Goal: Complete application form: Complete application form

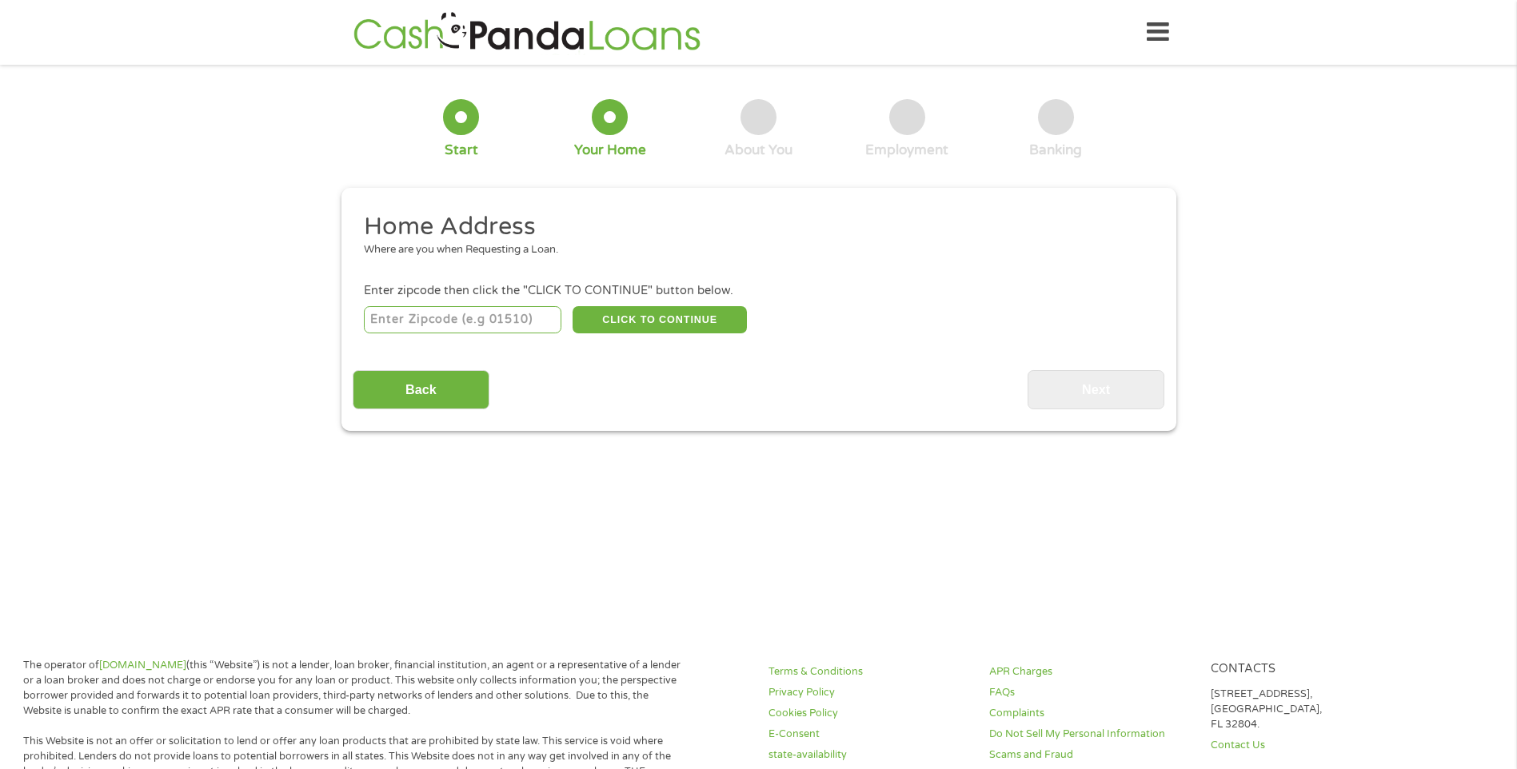
click at [450, 322] on input "number" at bounding box center [462, 319] width 197 height 27
type input "32127"
click at [683, 320] on button "CLICK TO CONTINUE" at bounding box center [659, 319] width 174 height 27
type input "32127"
type input "[GEOGRAPHIC_DATA]"
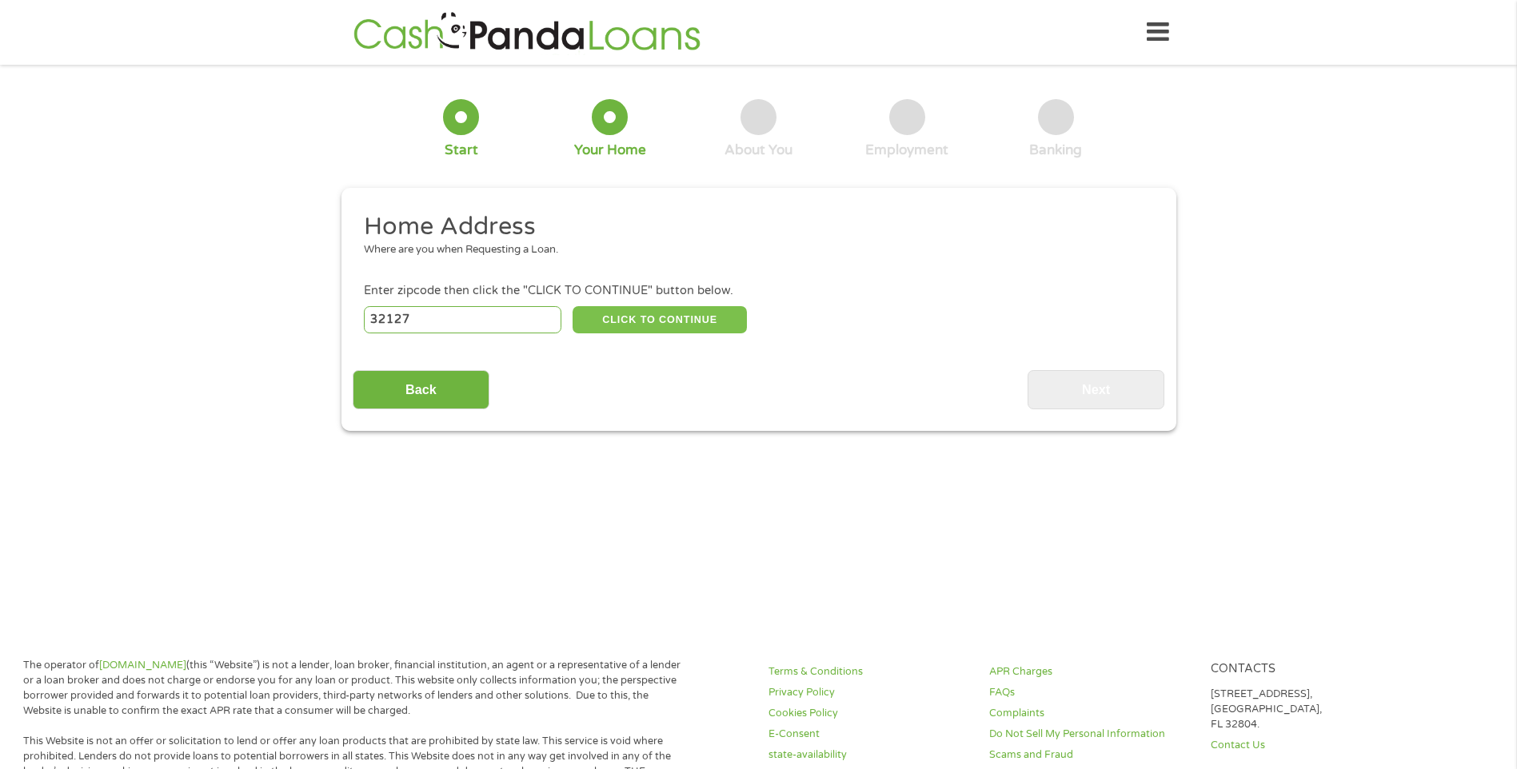
select select "[US_STATE]"
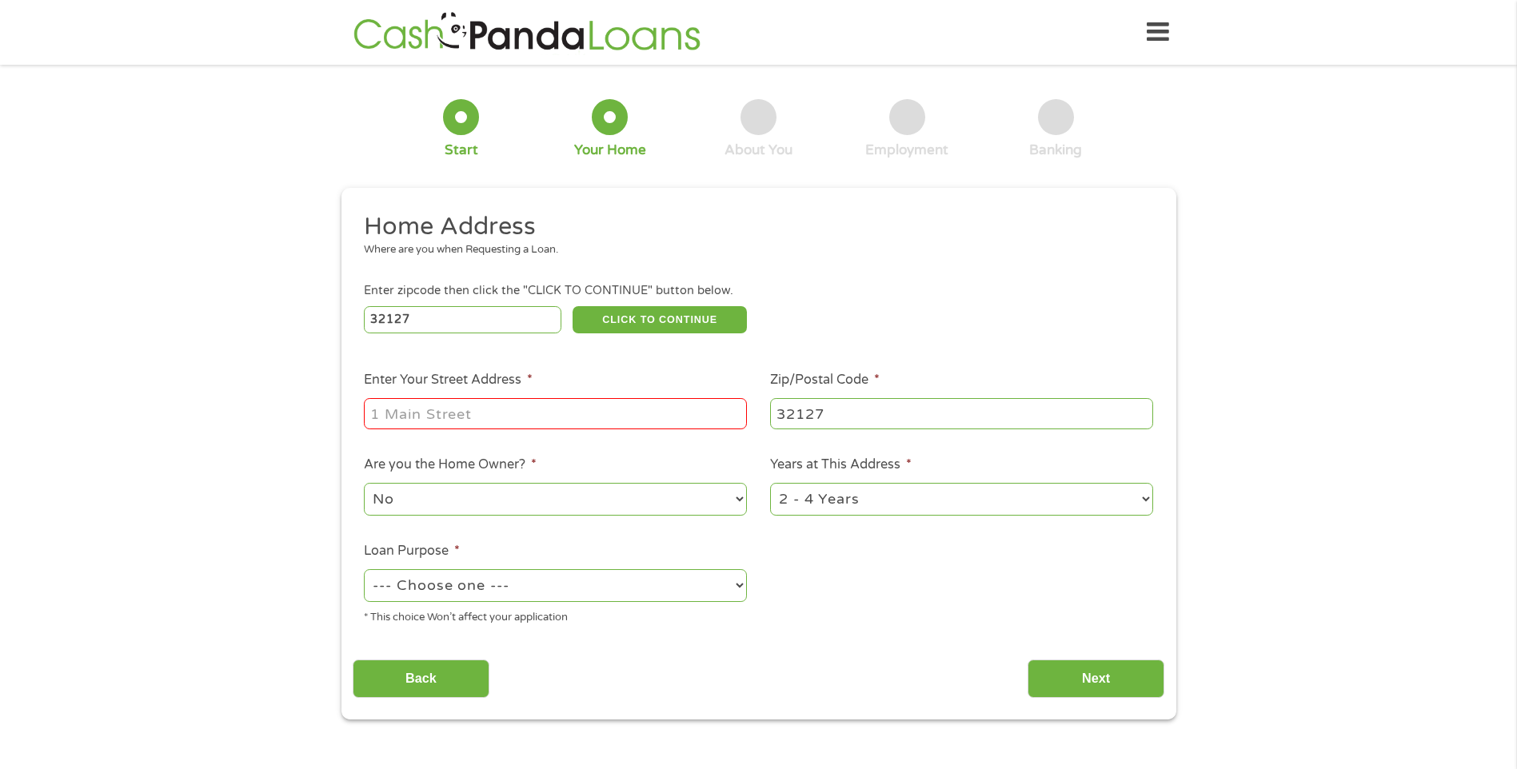
click at [539, 415] on input "Enter Your Street Address *" at bounding box center [555, 413] width 383 height 30
drag, startPoint x: 490, startPoint y: 412, endPoint x: 900, endPoint y: 348, distance: 415.1
click at [900, 348] on ul "Home Address Where are you when Requesting a Loan. Enter zipcode then click the…" at bounding box center [758, 424] width 811 height 427
type input "[STREET_ADDRESS]"
click at [990, 629] on ul "Home Address Where are you when Requesting a Loan. Enter zipcode then click the…" at bounding box center [758, 424] width 811 height 427
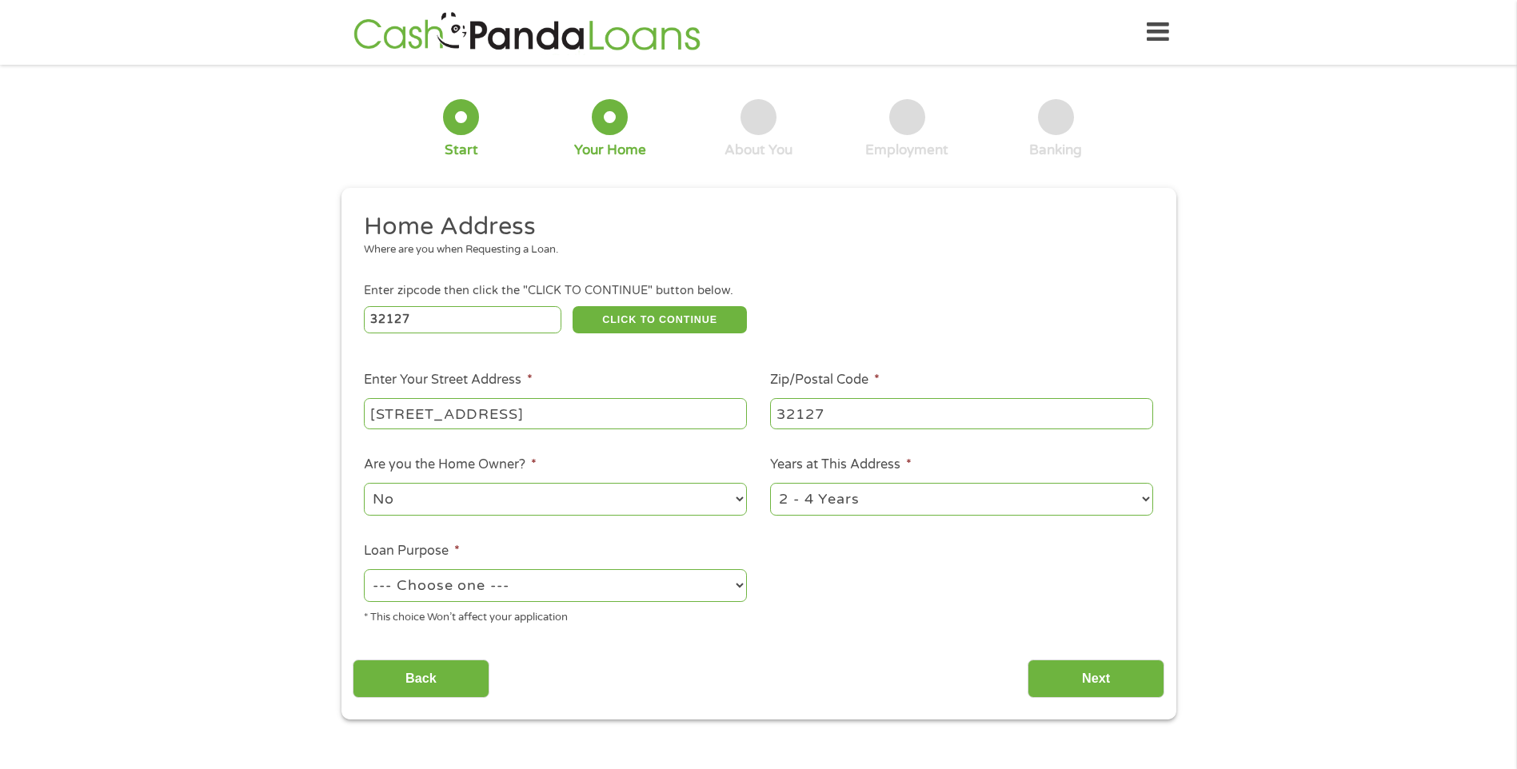
click at [560, 499] on select "No Yes" at bounding box center [555, 499] width 383 height 33
select select "yes"
click at [364, 483] on select "No Yes" at bounding box center [555, 499] width 383 height 33
click at [609, 584] on select "--- Choose one --- Pay Bills Debt Consolidation Home Improvement Major Purchase…" at bounding box center [555, 585] width 383 height 33
select select "medicalexpenses"
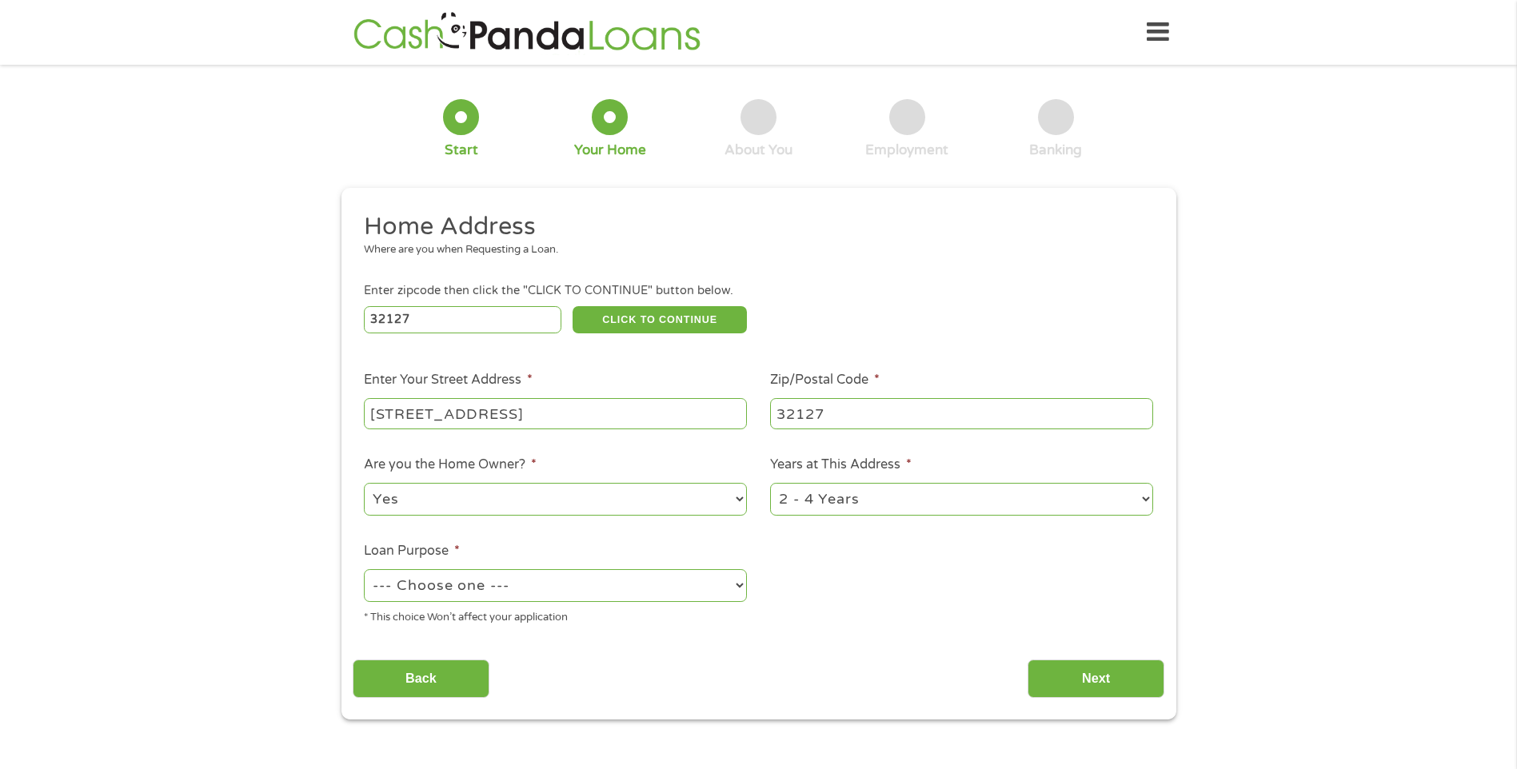
click at [364, 569] on select "--- Choose one --- Pay Bills Debt Consolidation Home Improvement Major Purchase…" at bounding box center [555, 585] width 383 height 33
click at [1094, 676] on input "Next" at bounding box center [1095, 679] width 137 height 39
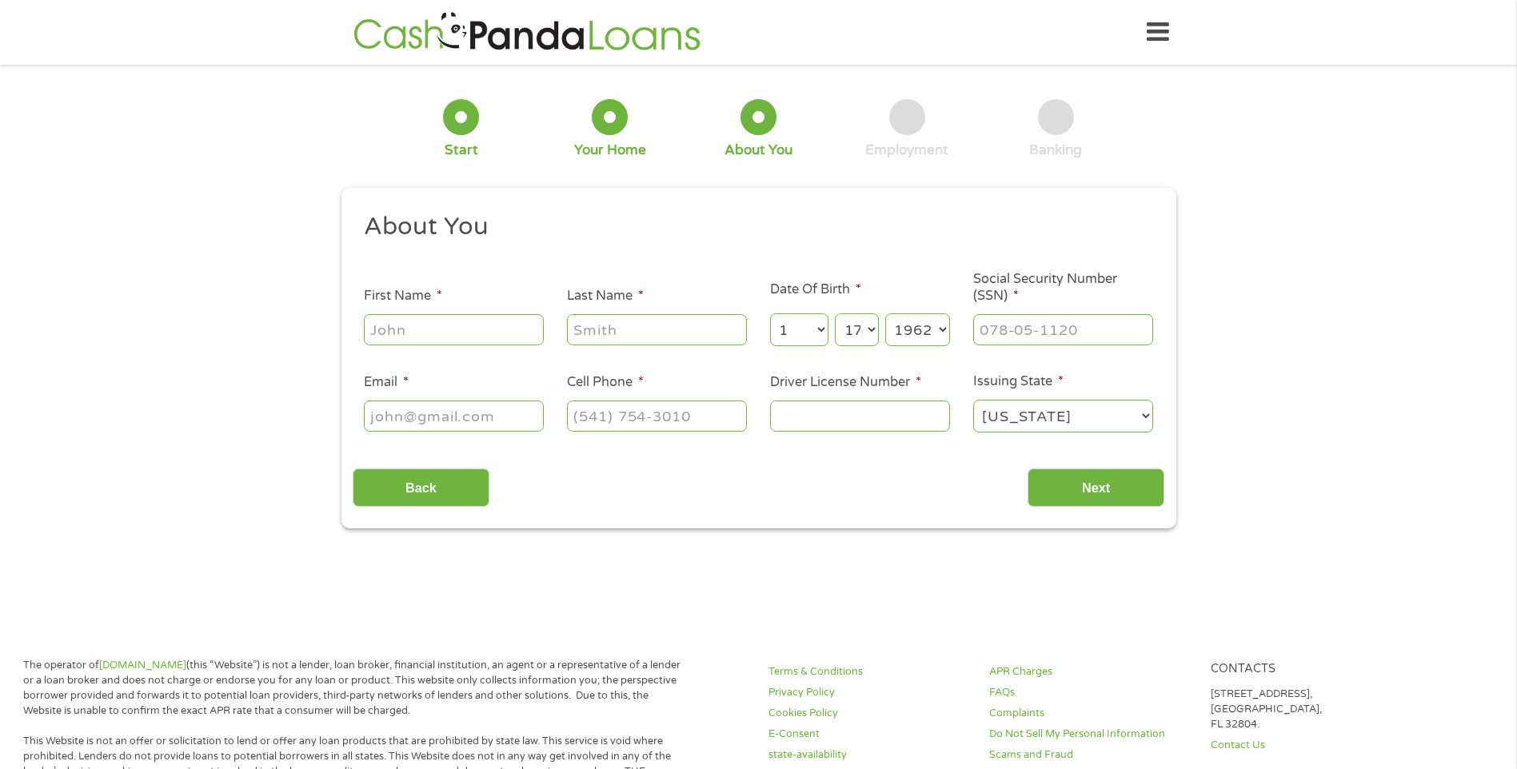
click at [446, 333] on input "First Name *" at bounding box center [454, 329] width 180 height 30
type input "Elmer"
type input "[PERSON_NAME]"
type input "elmer_j_walker@hotmail.com"
type input "[PHONE_NUMBER]"
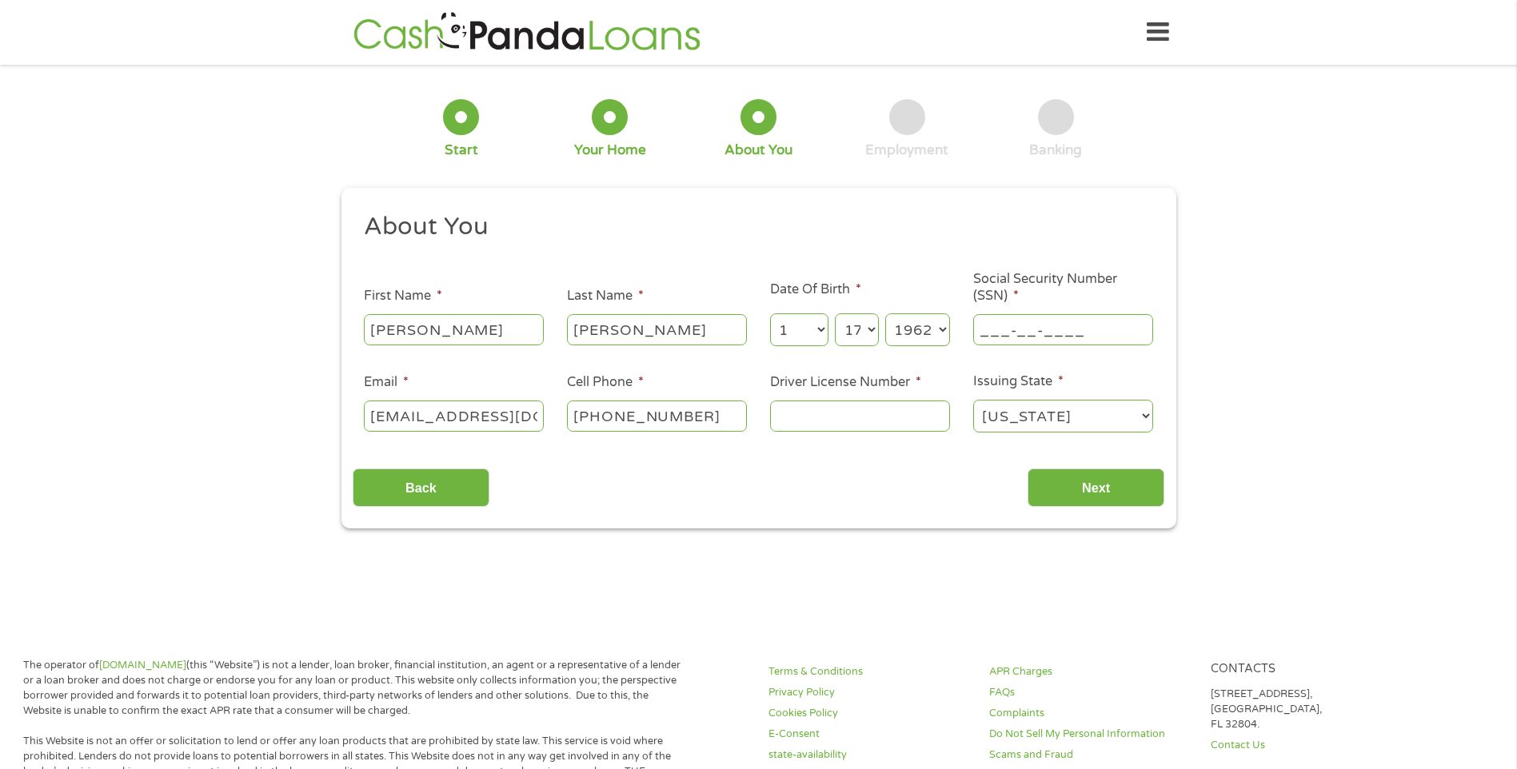
click at [1006, 323] on input "___-__-____" at bounding box center [1063, 329] width 180 height 30
type input "214-76-6519"
click at [849, 417] on input "Driver License Number *" at bounding box center [860, 416] width 180 height 30
type input "W426210620170"
click at [1103, 486] on input "Next" at bounding box center [1095, 487] width 137 height 39
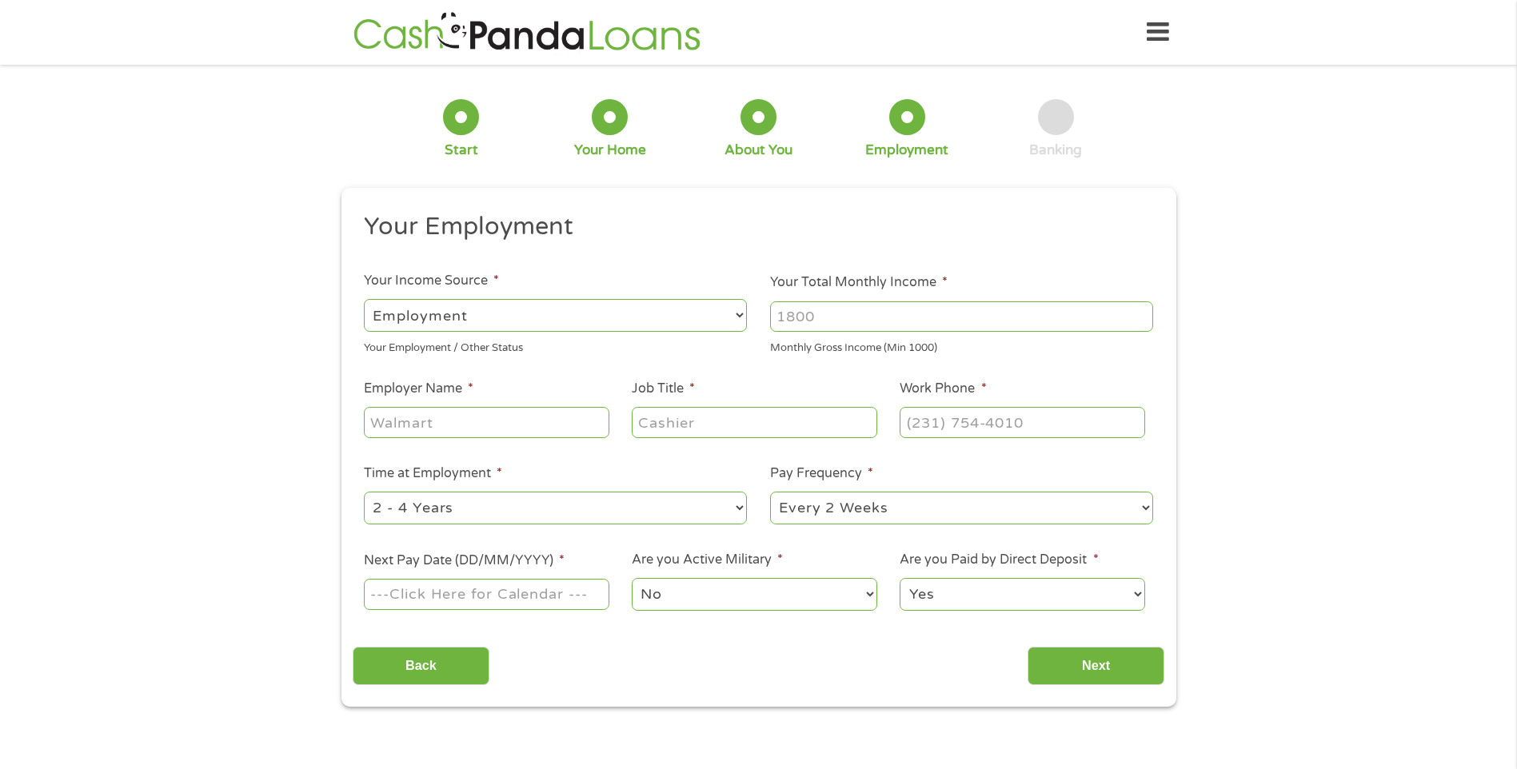
click at [604, 318] on select "--- Choose one --- Employment [DEMOGRAPHIC_DATA] Benefits" at bounding box center [555, 315] width 383 height 33
select select "benefits"
click at [364, 299] on select "--- Choose one --- Employment [DEMOGRAPHIC_DATA] Benefits" at bounding box center [555, 315] width 383 height 33
type input "Other"
type input "[PHONE_NUMBER]"
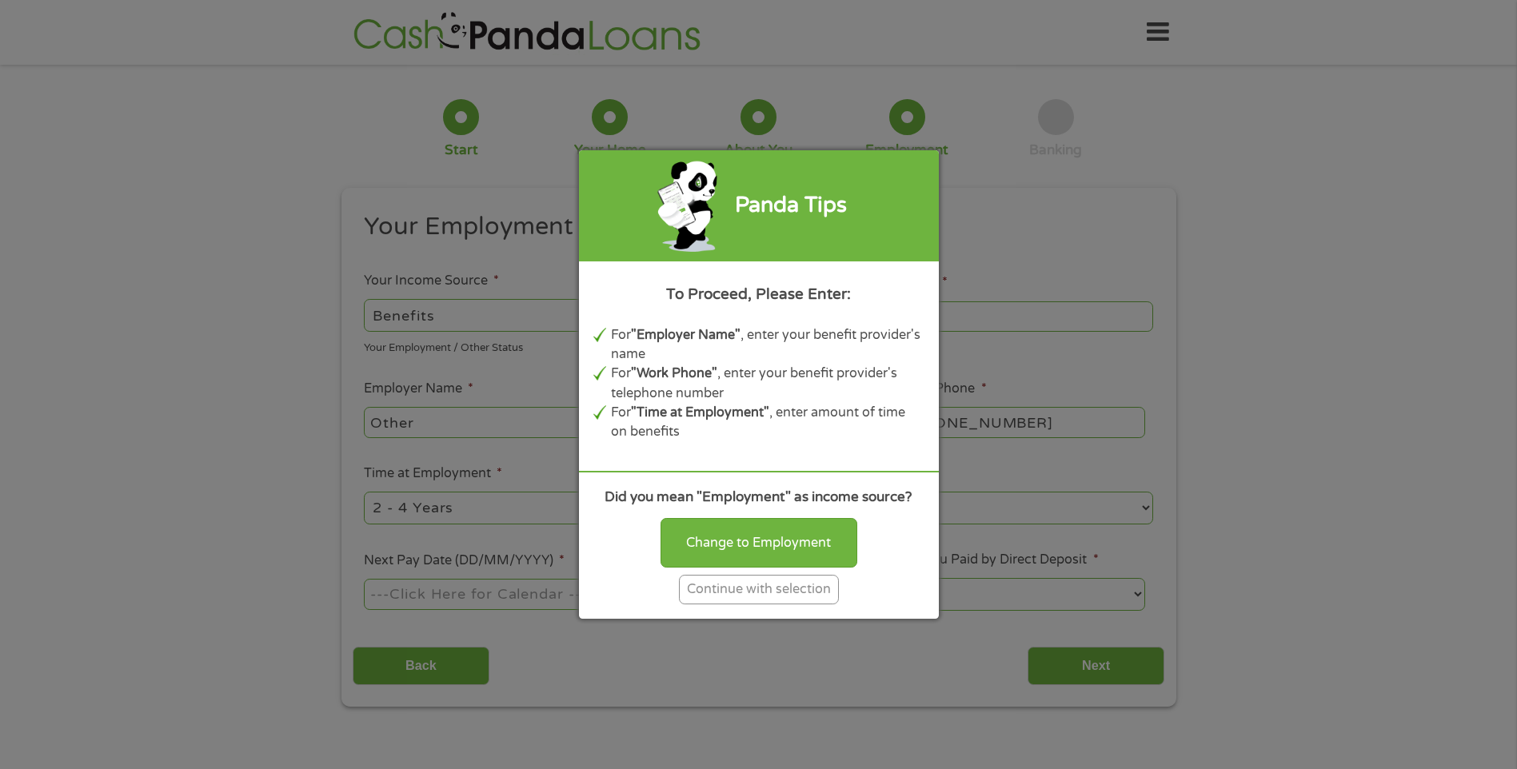
click at [744, 593] on div "Continue with selection" at bounding box center [759, 590] width 160 height 30
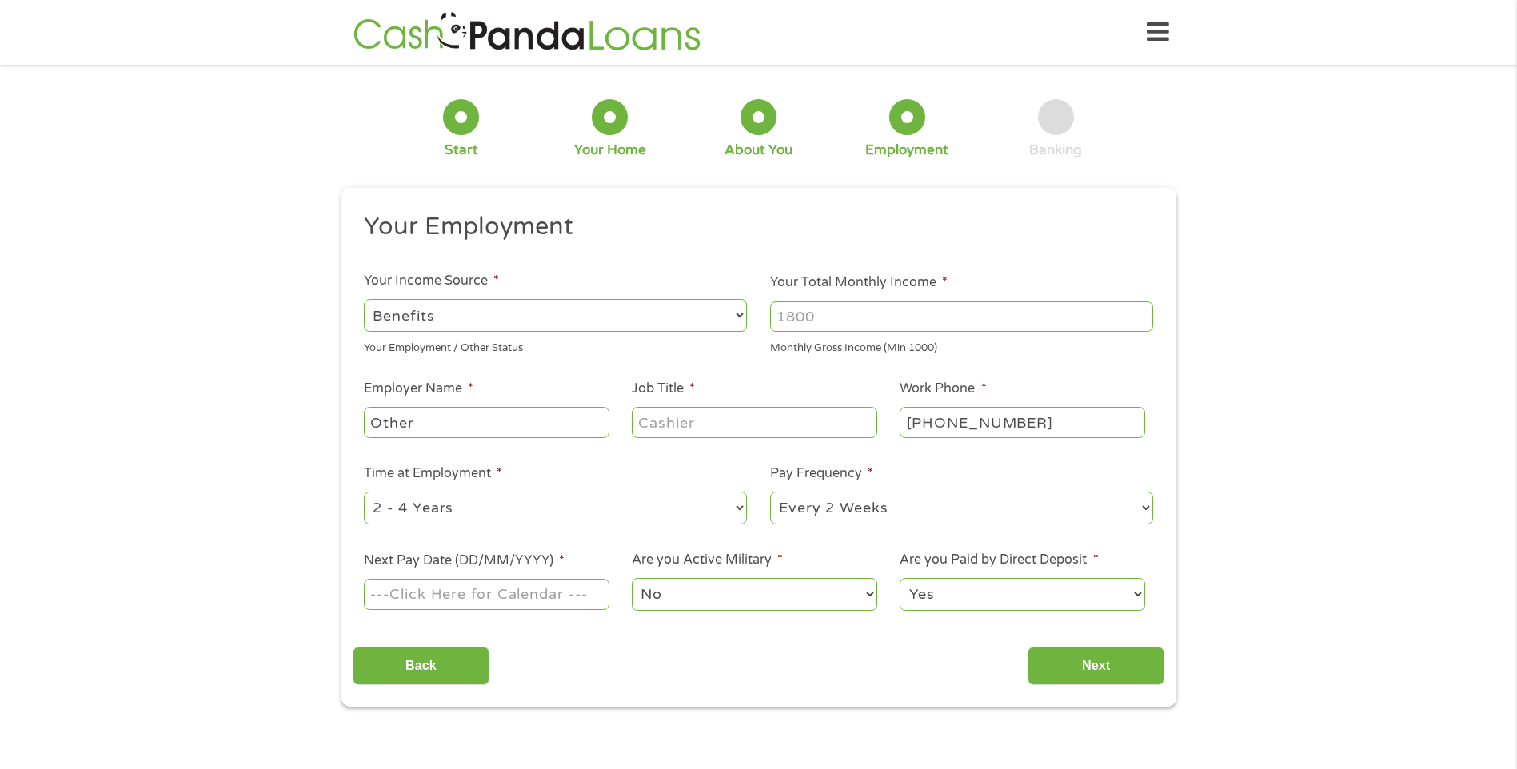
click at [844, 315] on input "Your Total Monthly Income *" at bounding box center [961, 316] width 383 height 30
type input "6424"
click at [511, 422] on input "Other" at bounding box center [486, 422] width 245 height 30
type input "O"
type input "Social Security Disability"
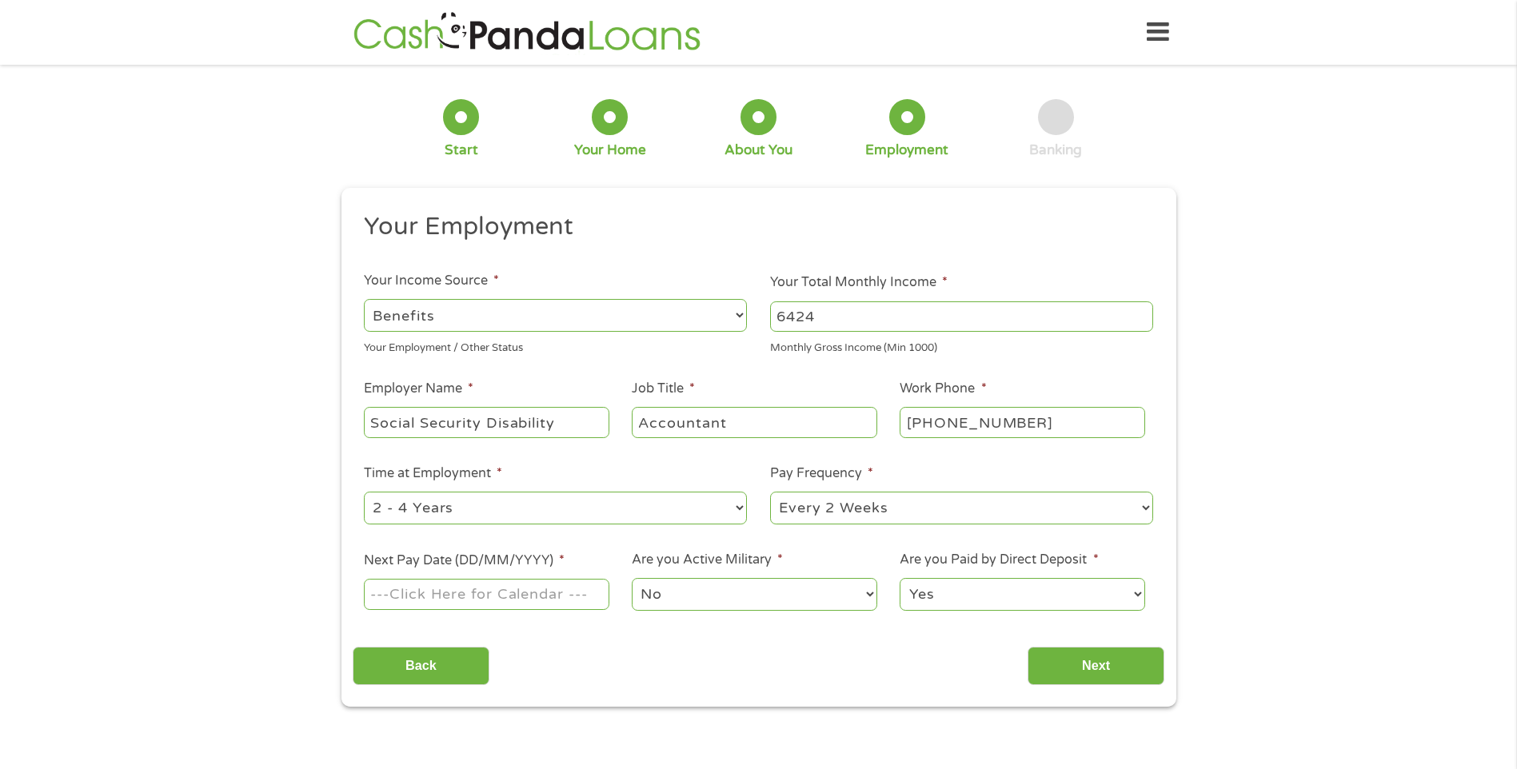
type input "Accountant"
select select "60months"
select select "monthly"
type input "[DATE]"
click at [725, 596] on select "No Yes" at bounding box center [754, 594] width 245 height 33
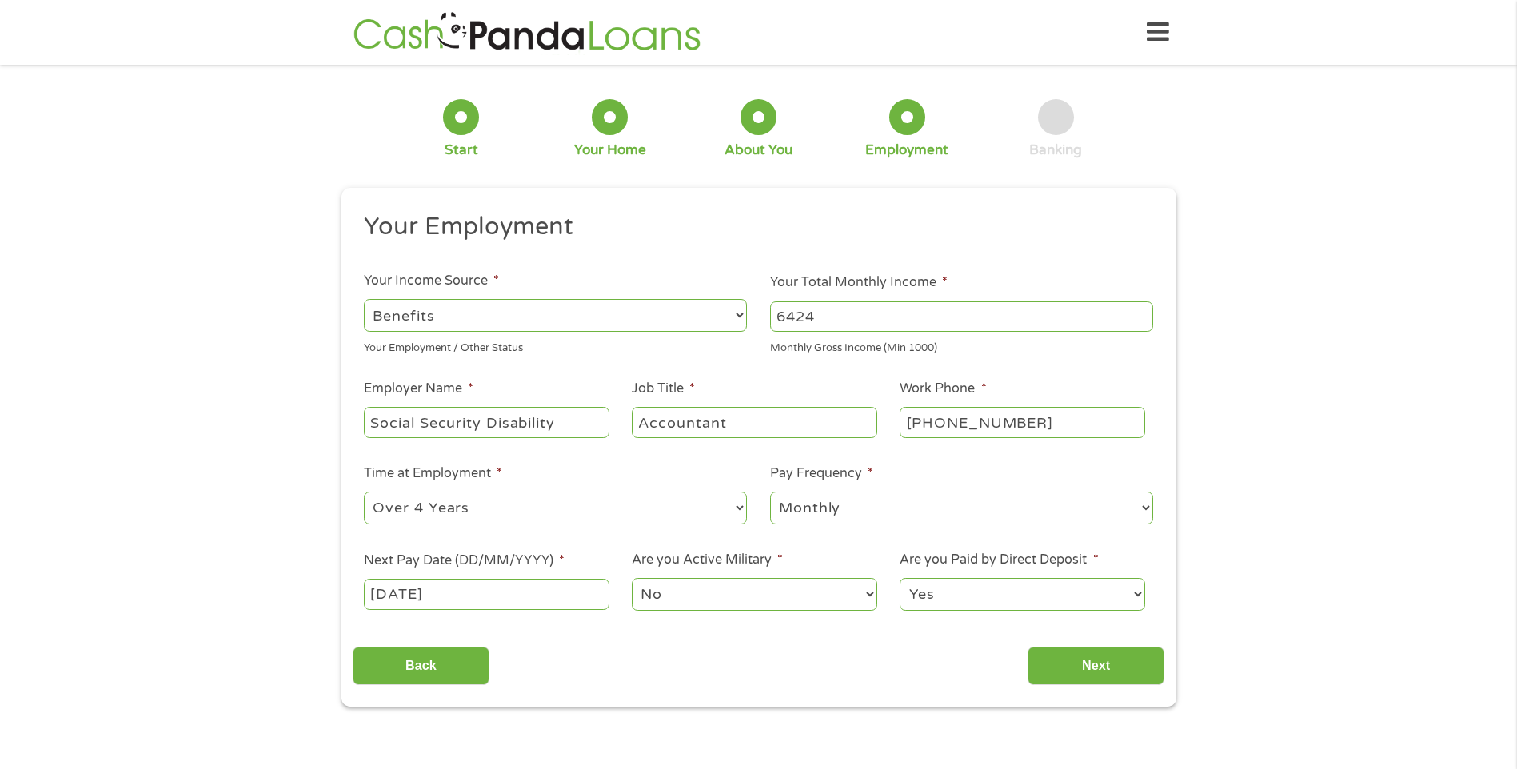
click at [632, 578] on select "No Yes" at bounding box center [754, 594] width 245 height 33
click at [1015, 597] on select "Yes No" at bounding box center [1021, 594] width 245 height 33
click at [987, 601] on select "Yes No" at bounding box center [1021, 594] width 245 height 33
click at [1098, 668] on input "Next" at bounding box center [1095, 666] width 137 height 39
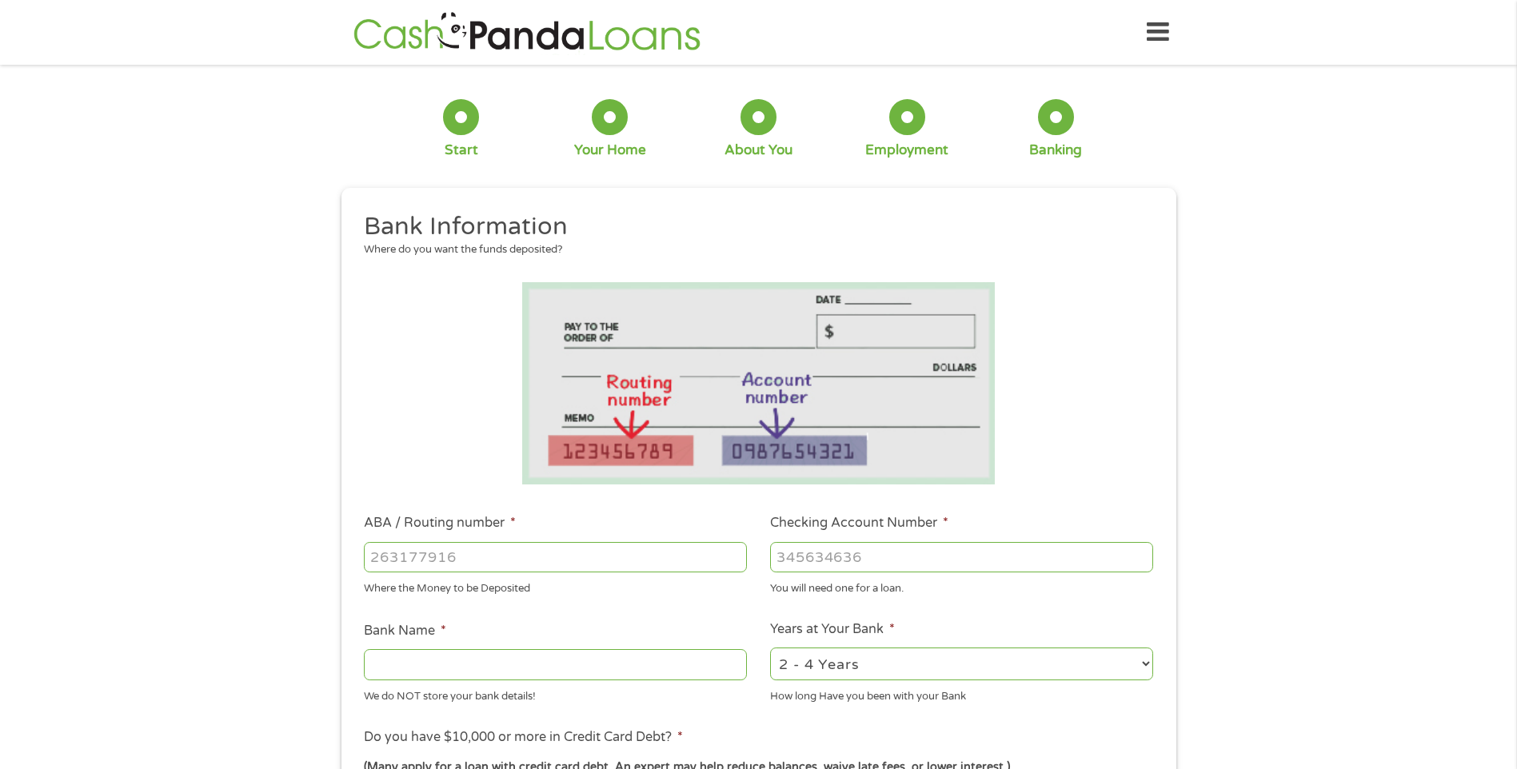
click at [501, 563] on input "ABA / Routing number *" at bounding box center [555, 557] width 383 height 30
type input "267084199"
type input "PNC BANK NA"
type input "267084199"
type input "1252233454"
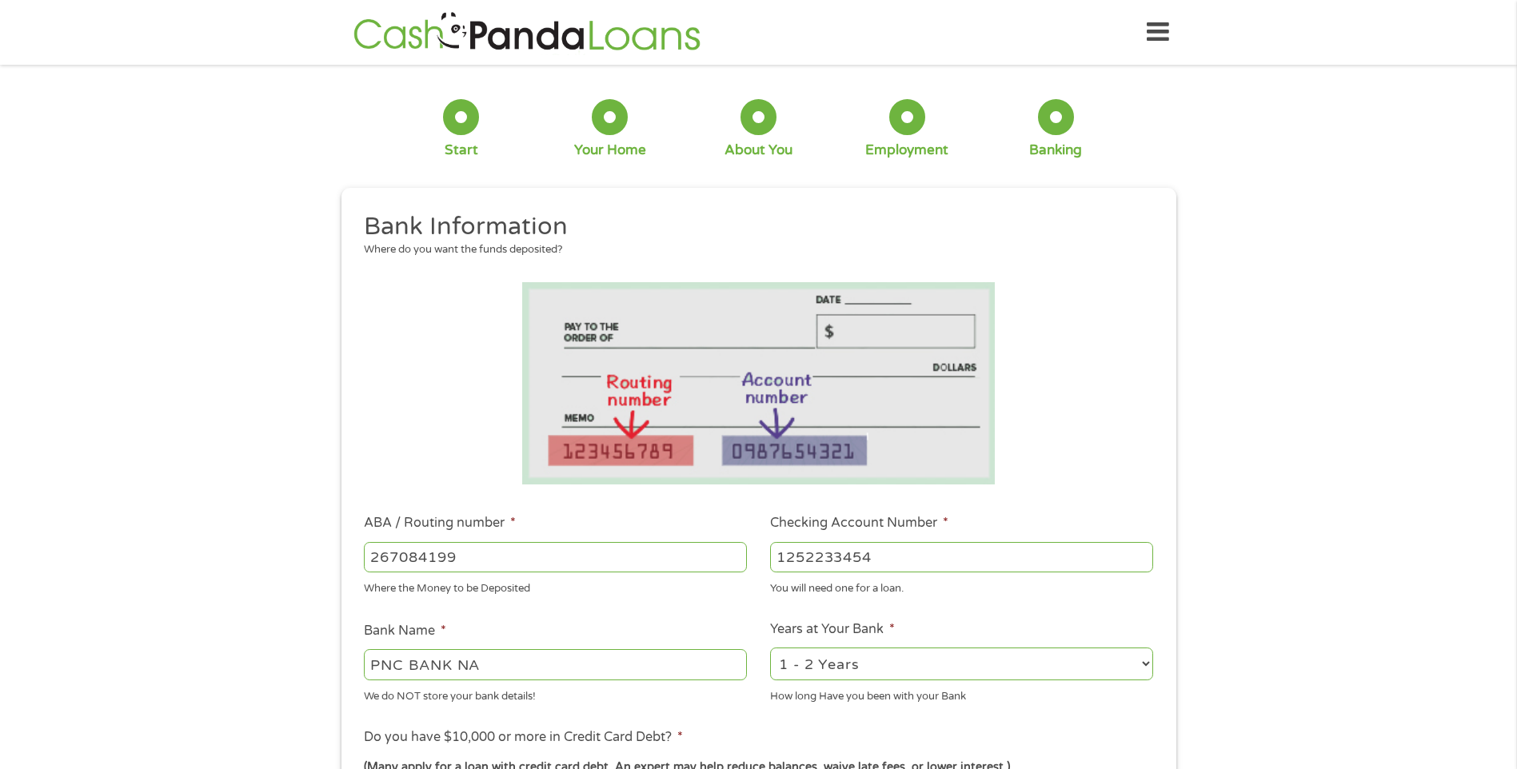
select select "60months"
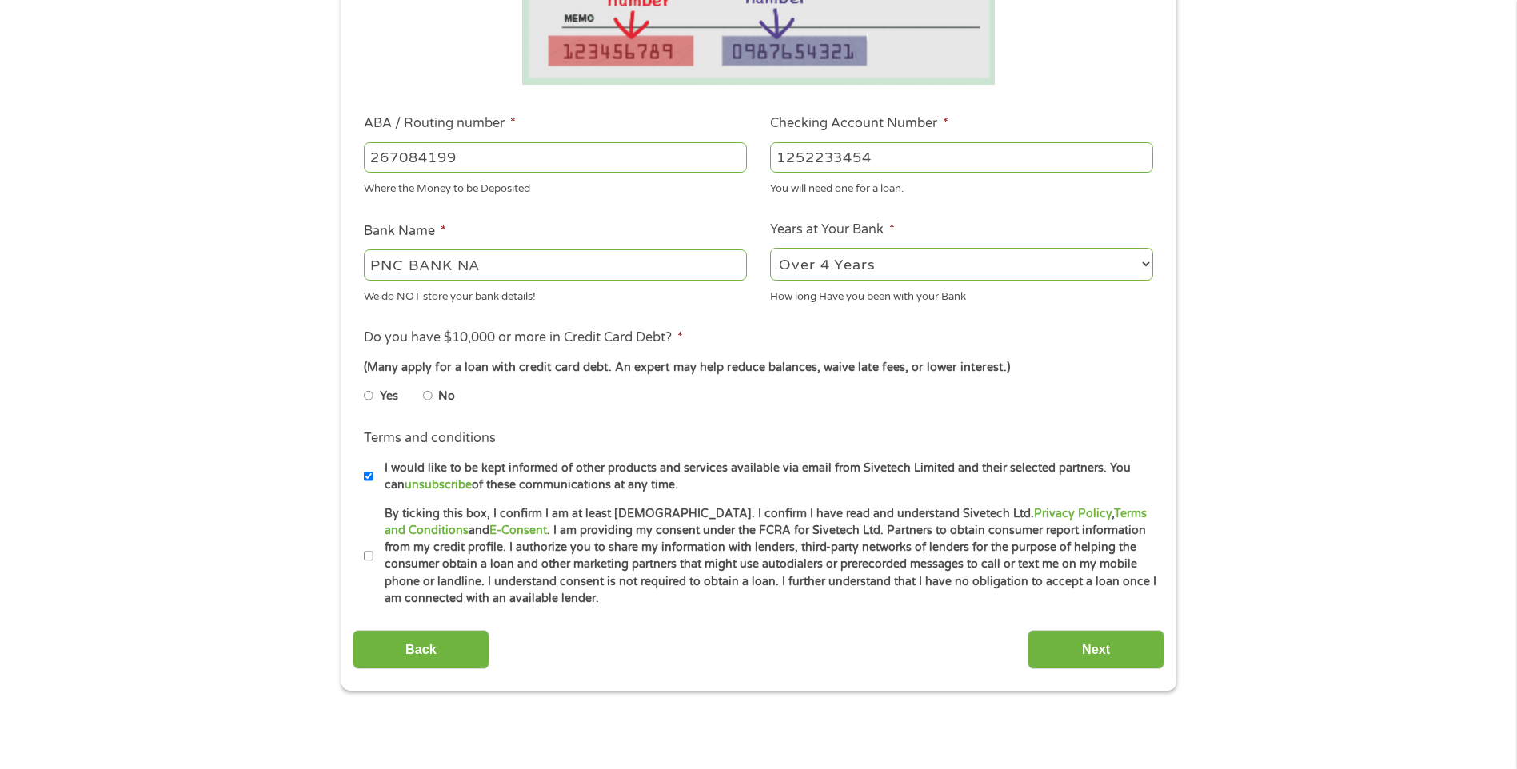
scroll to position [411, 0]
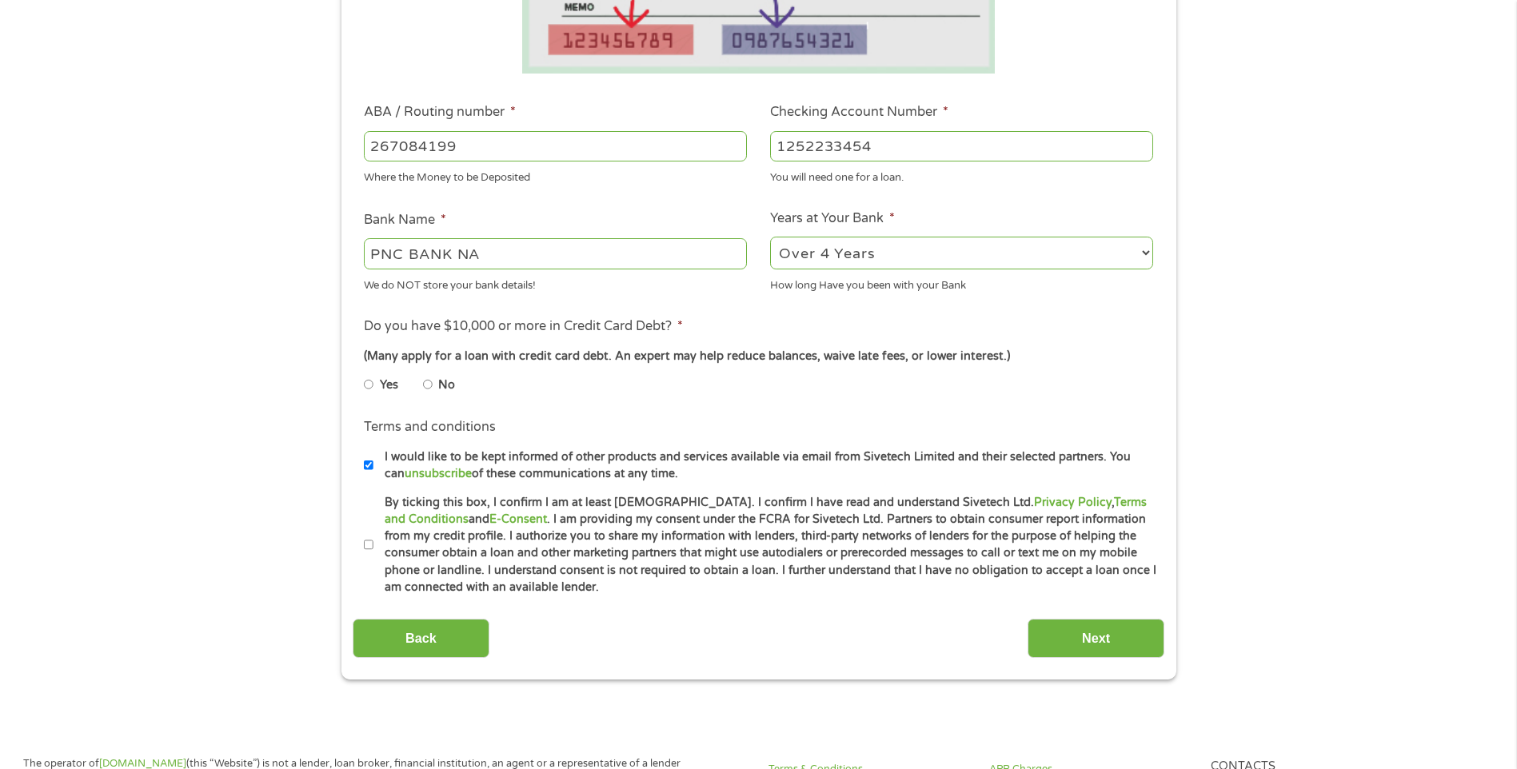
click at [426, 383] on input "No" at bounding box center [428, 385] width 10 height 26
radio input "true"
click at [367, 545] on input "By ticking this box, I confirm I am at least [DEMOGRAPHIC_DATA]. I confirm I ha…" at bounding box center [369, 545] width 10 height 26
checkbox input "true"
click at [1082, 626] on input "Next" at bounding box center [1095, 638] width 137 height 39
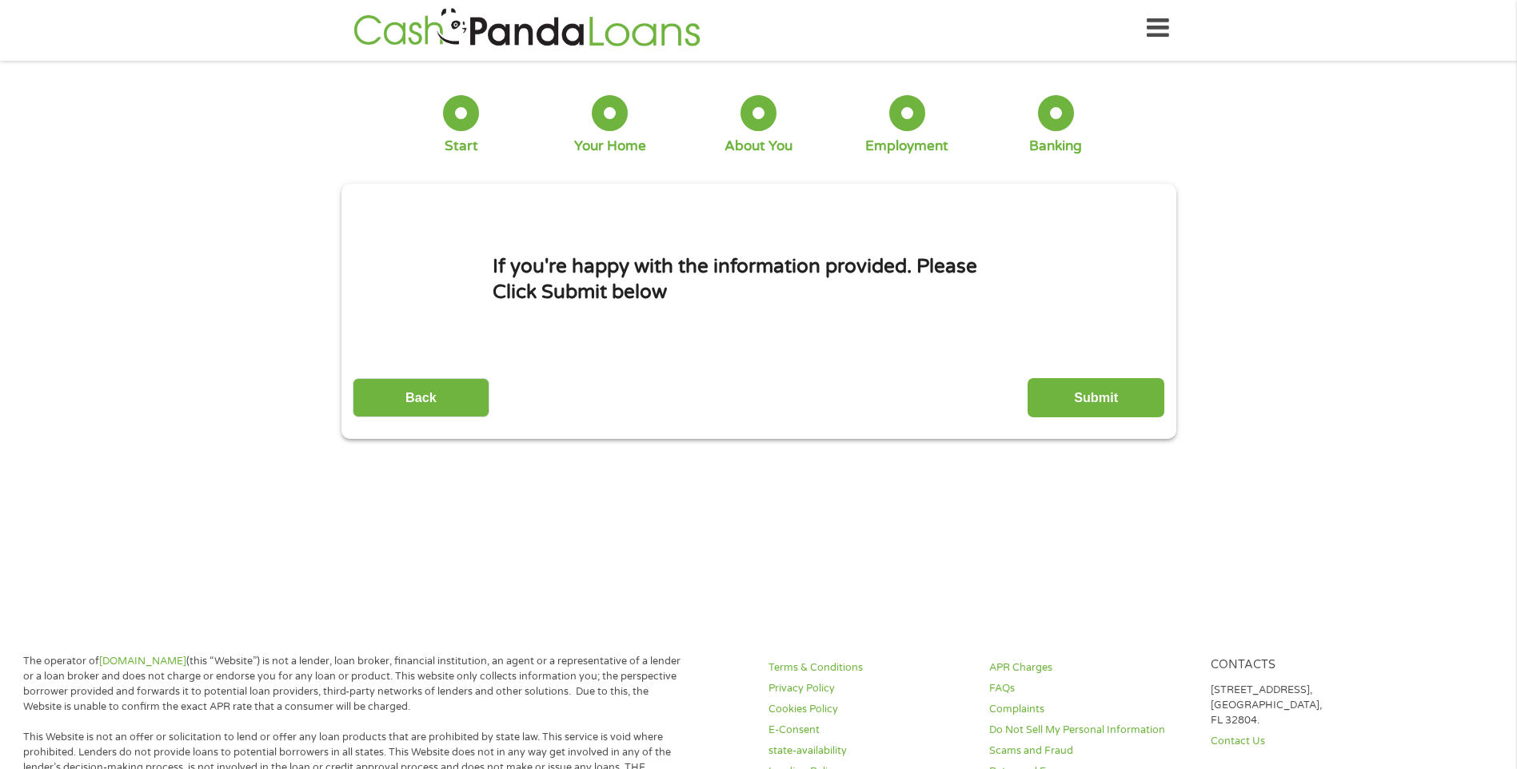
scroll to position [0, 0]
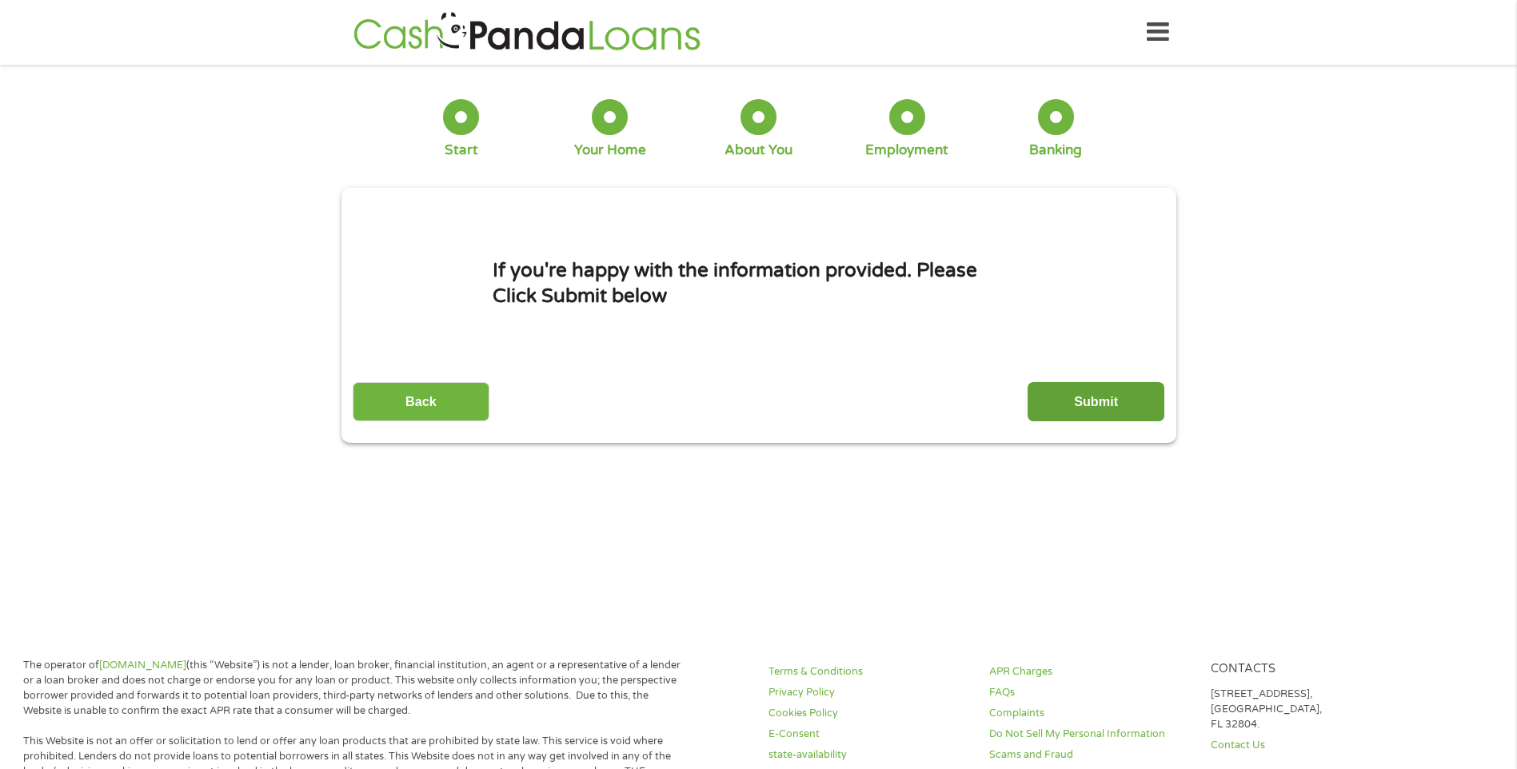
drag, startPoint x: 1074, startPoint y: 410, endPoint x: 1065, endPoint y: 439, distance: 30.1
click at [1074, 411] on input "Submit" at bounding box center [1095, 401] width 137 height 39
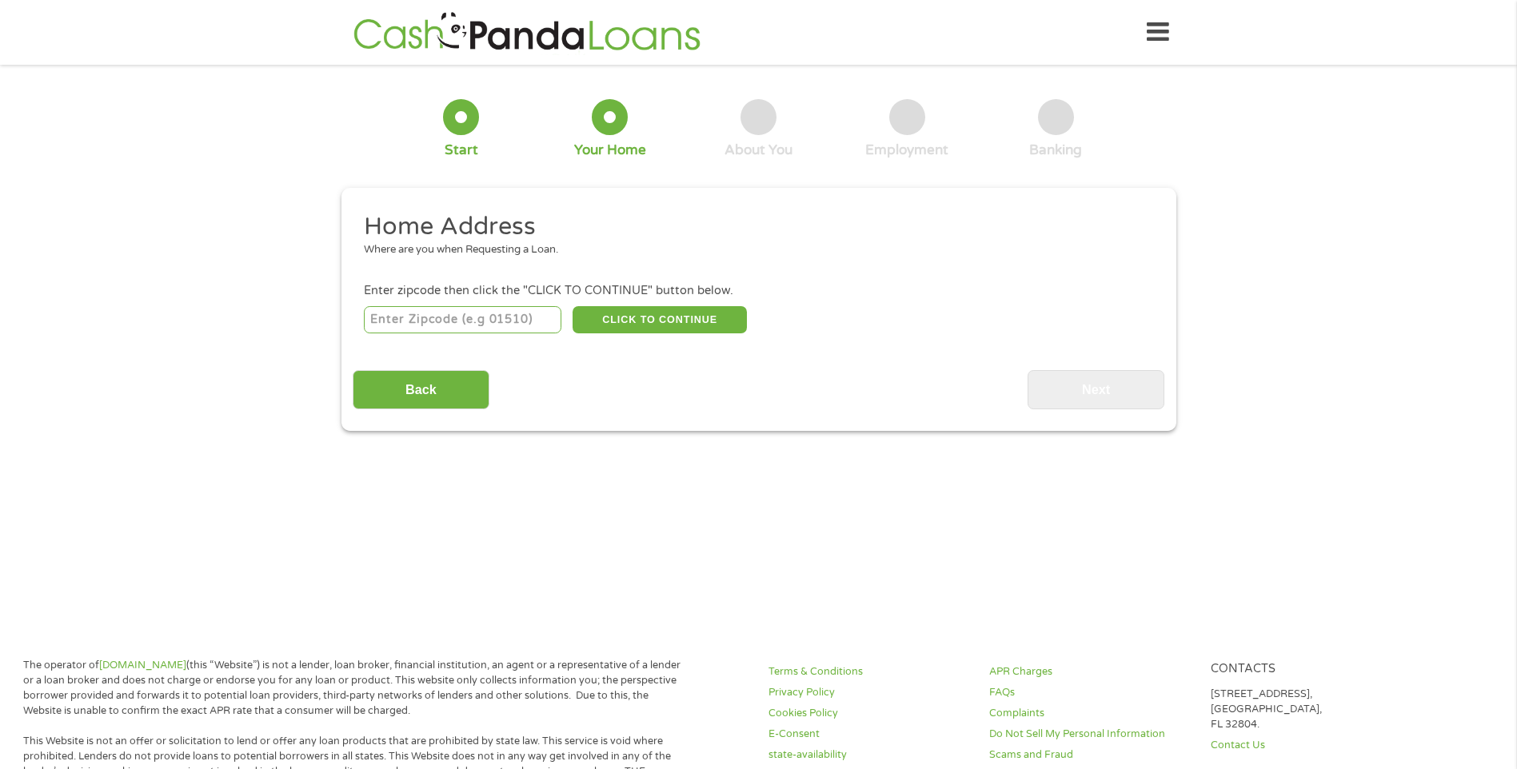
click at [511, 321] on input "number" at bounding box center [462, 319] width 197 height 27
type input "32127"
click at [645, 317] on button "CLICK TO CONTINUE" at bounding box center [659, 319] width 174 height 27
type input "32127"
type input "[GEOGRAPHIC_DATA]"
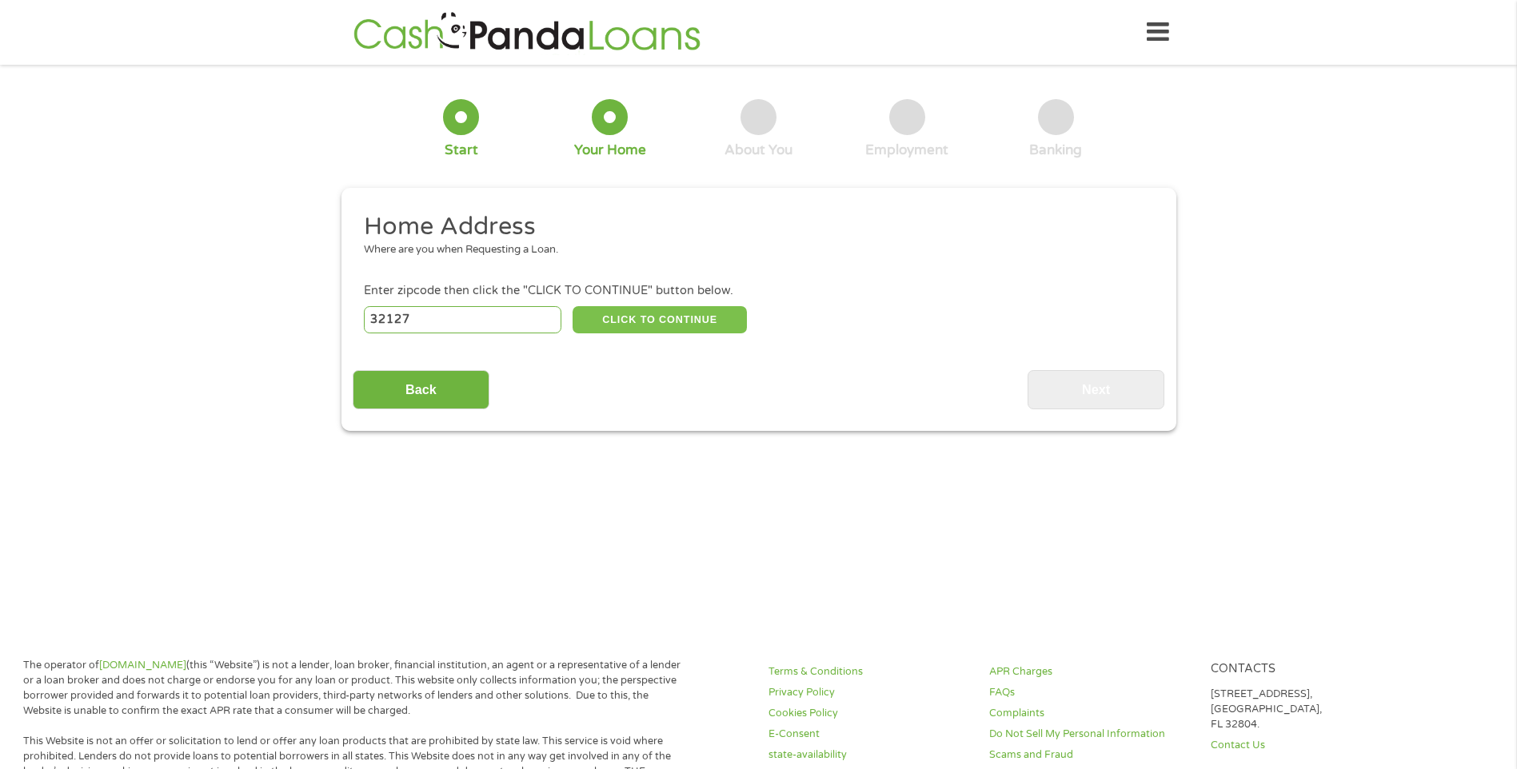
select select "[US_STATE]"
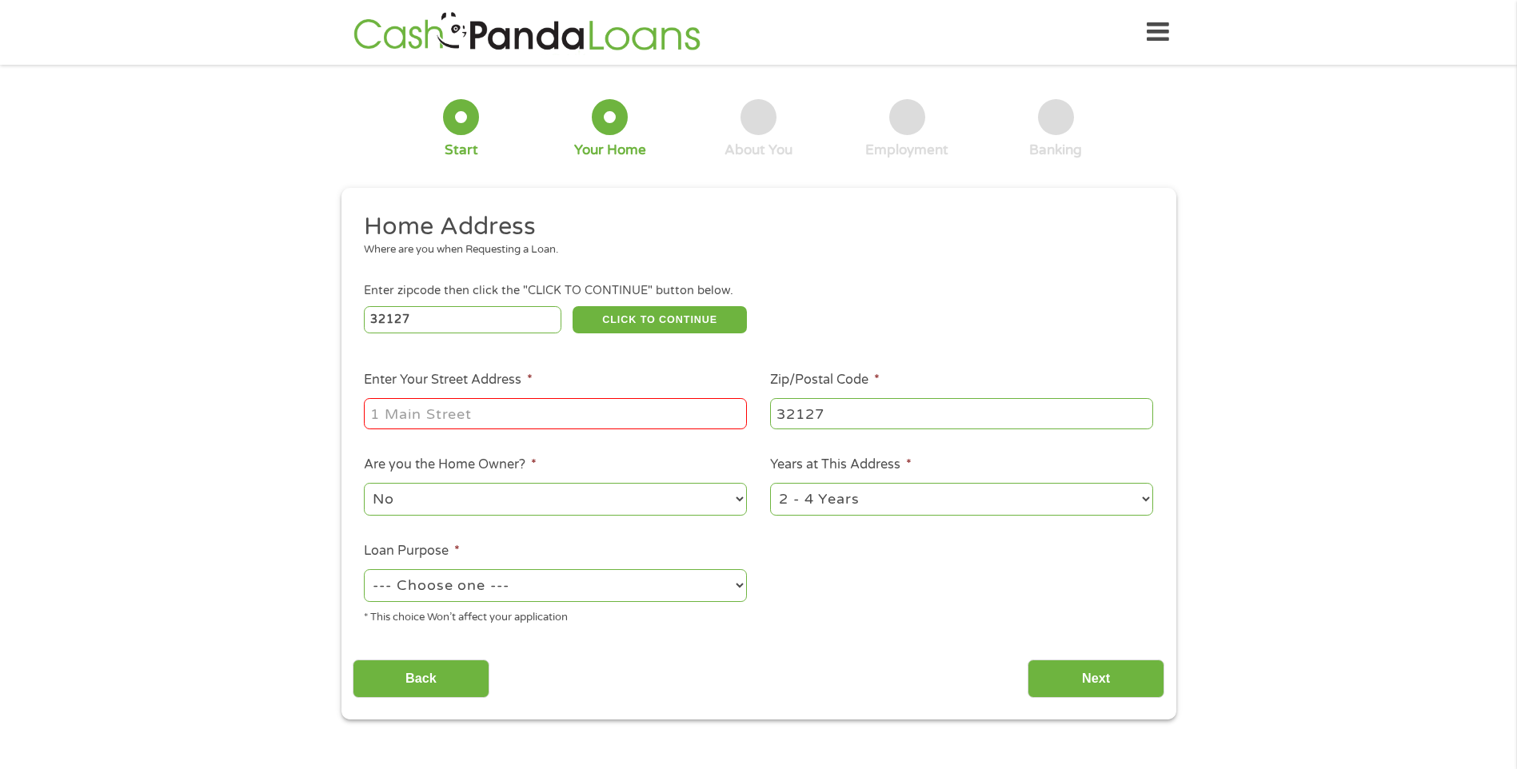
click at [552, 415] on input "Enter Your Street Address *" at bounding box center [555, 413] width 383 height 30
type input "[STREET_ADDRESS]"
select select "yes"
select select "medicalexpenses"
click at [1066, 679] on input "Next" at bounding box center [1095, 679] width 137 height 39
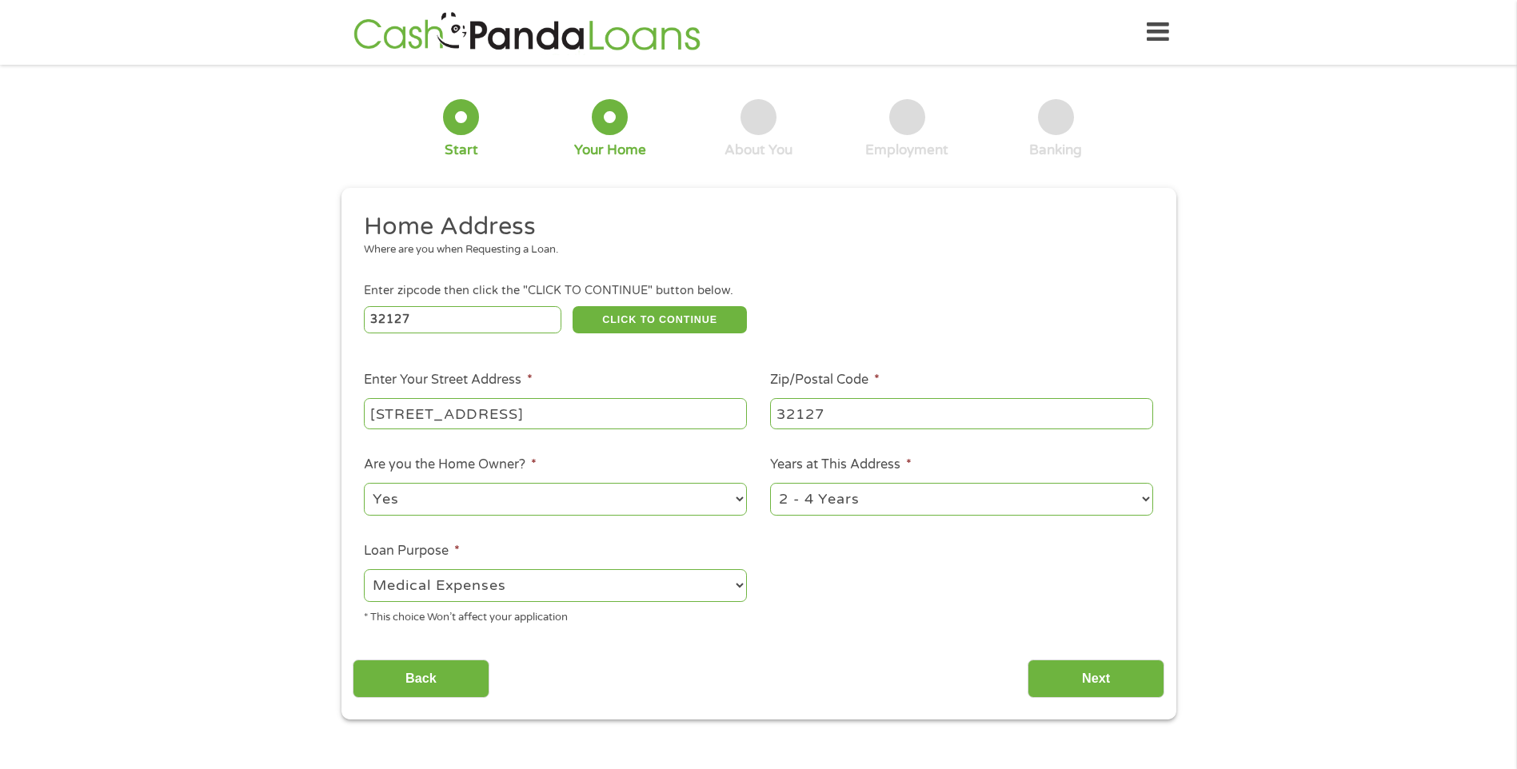
scroll to position [6, 6]
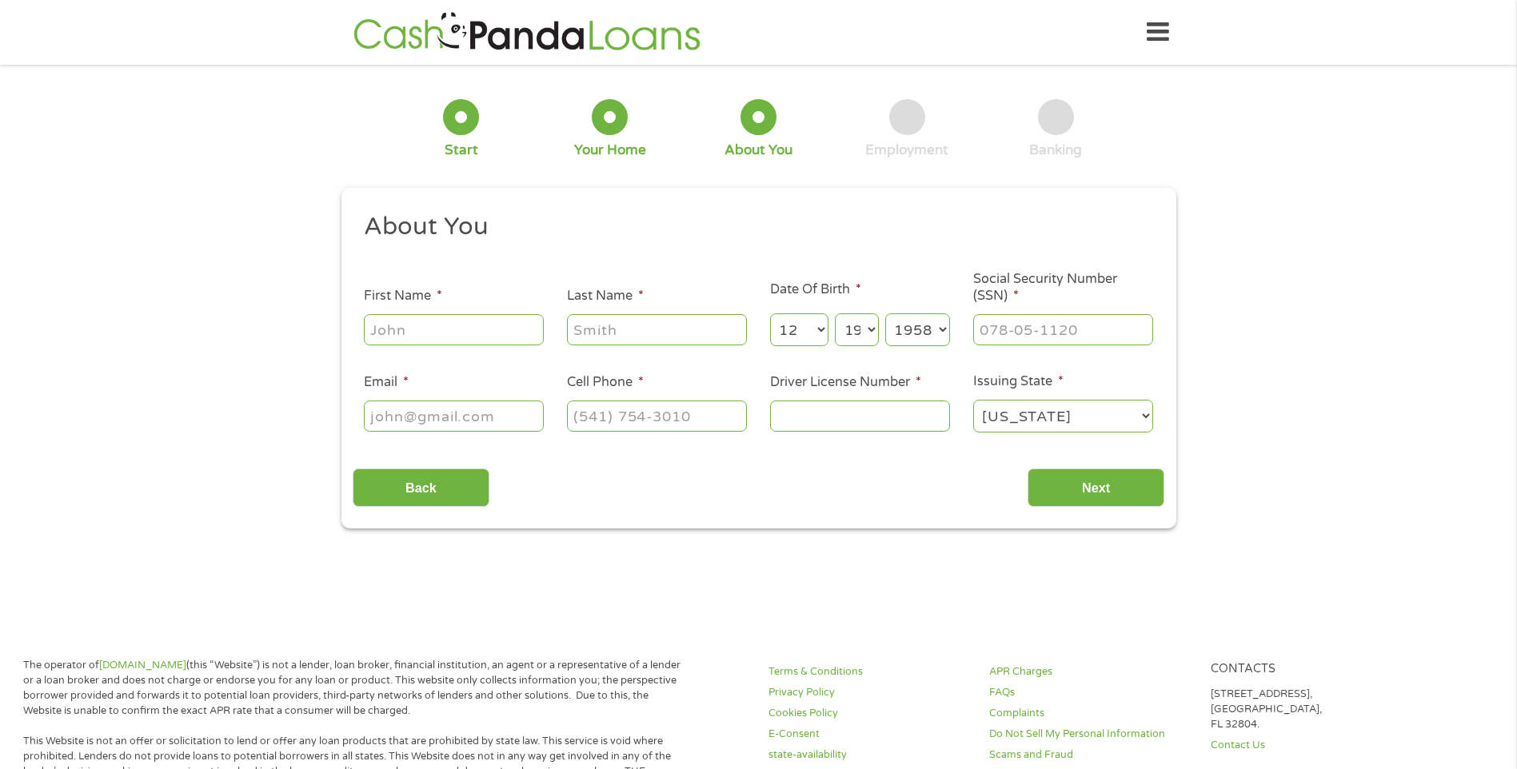
drag, startPoint x: 467, startPoint y: 319, endPoint x: 458, endPoint y: 334, distance: 17.6
click at [458, 334] on input "First Name *" at bounding box center [454, 329] width 180 height 30
type input "[PERSON_NAME]"
type input "[EMAIL_ADDRESS][DOMAIN_NAME]"
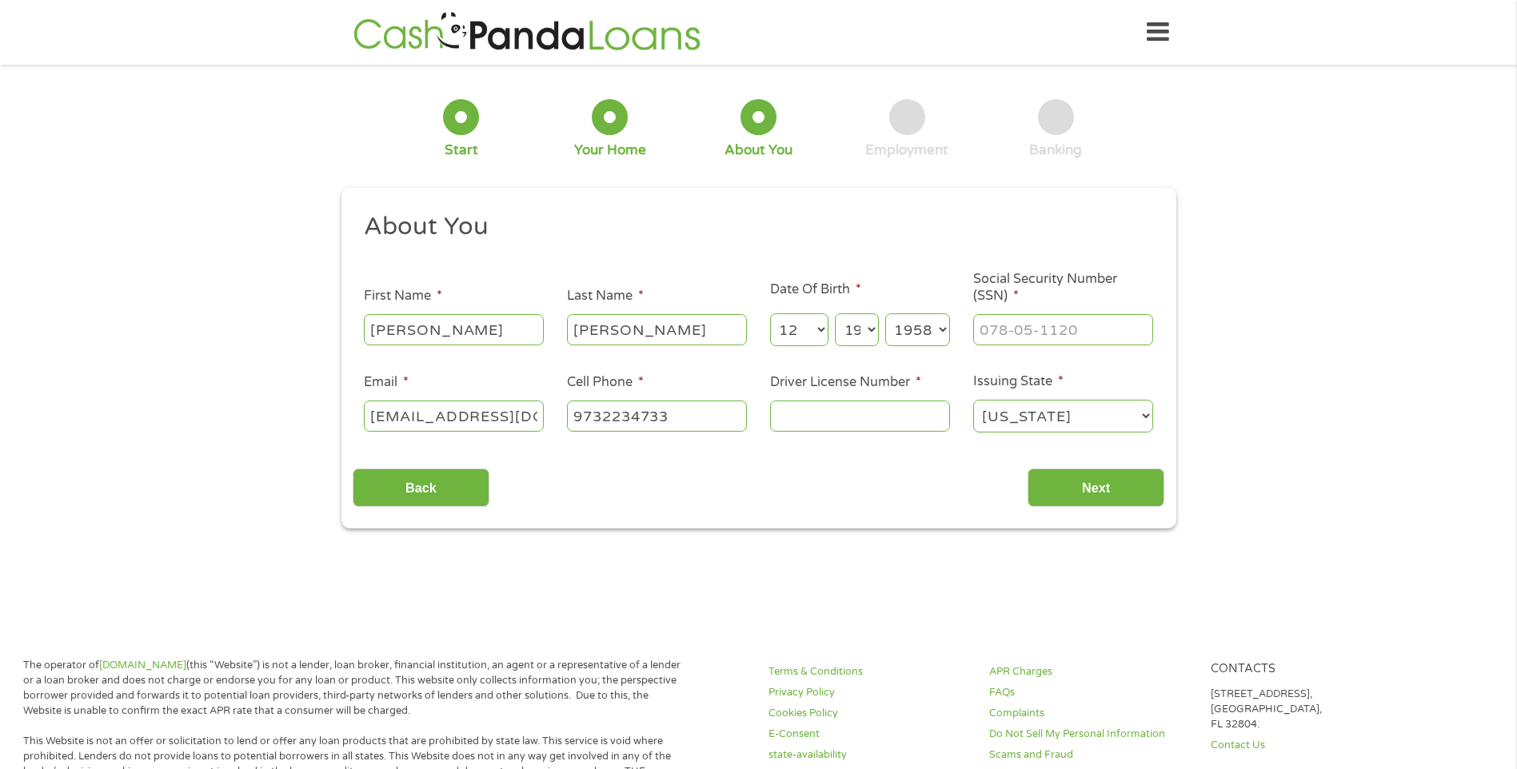
type input "[PHONE_NUMBER]"
click at [983, 325] on input "___-__-____" at bounding box center [1063, 329] width 180 height 30
type input "158-38-2627"
drag, startPoint x: 534, startPoint y: 413, endPoint x: 142, endPoint y: 447, distance: 393.2
click at [142, 447] on div "1 Start 2 Your Home 3 About You 4 Employment 5 Banking 6 This field is hidden w…" at bounding box center [758, 302] width 1517 height 453
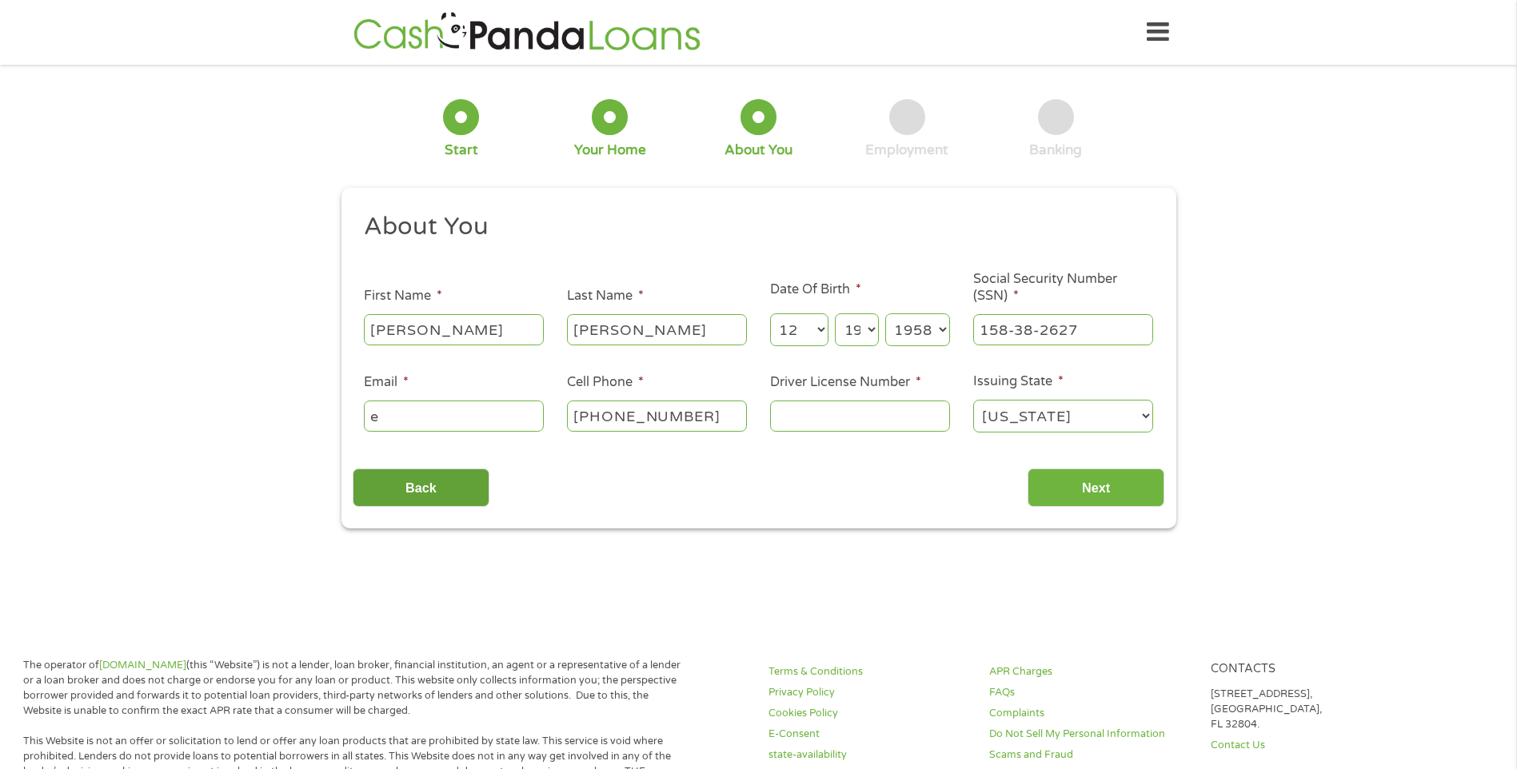
type input "[EMAIL_ADDRESS][PERSON_NAME][DOMAIN_NAME]"
type input "[PHONE_NUMBER]"
type input "W426684580590"
click at [1090, 496] on input "Next" at bounding box center [1095, 487] width 137 height 39
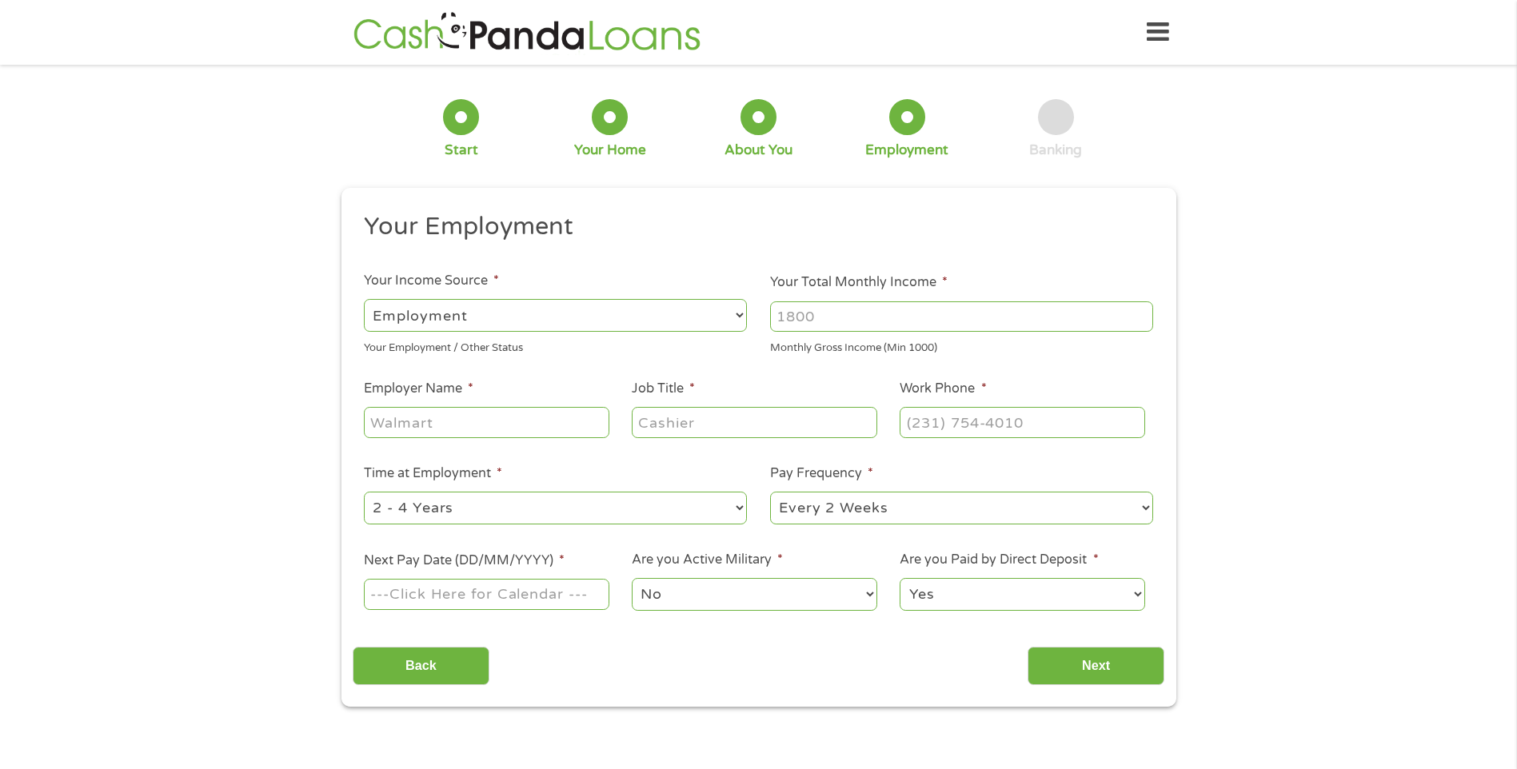
click at [513, 318] on select "--- Choose one --- Employment [DEMOGRAPHIC_DATA] Benefits" at bounding box center [555, 315] width 383 height 33
select select "benefits"
click at [364, 299] on select "--- Choose one --- Employment [DEMOGRAPHIC_DATA] Benefits" at bounding box center [555, 315] width 383 height 33
type input "Other"
type input "[PHONE_NUMBER]"
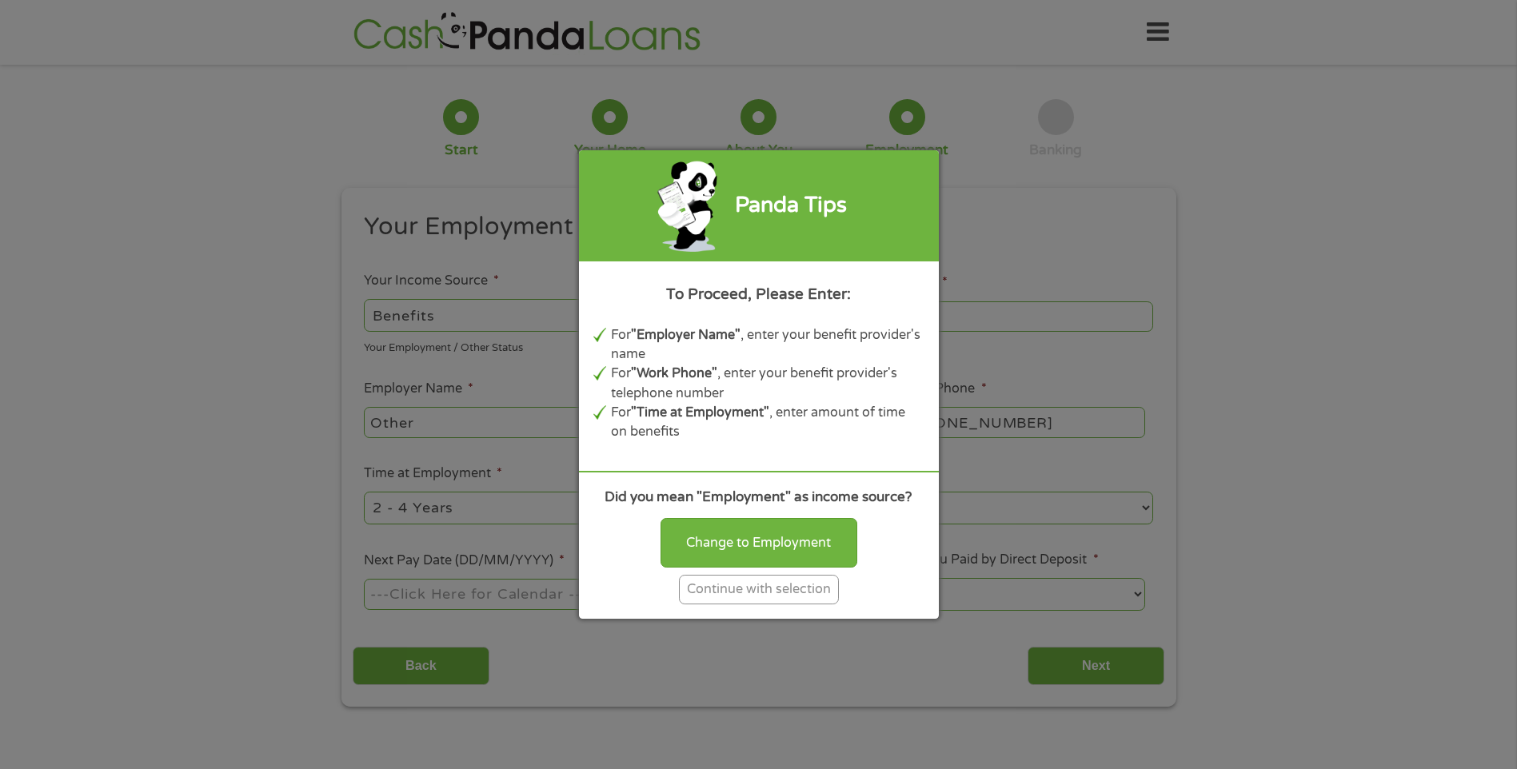
click at [760, 589] on div "Continue with selection" at bounding box center [759, 590] width 160 height 30
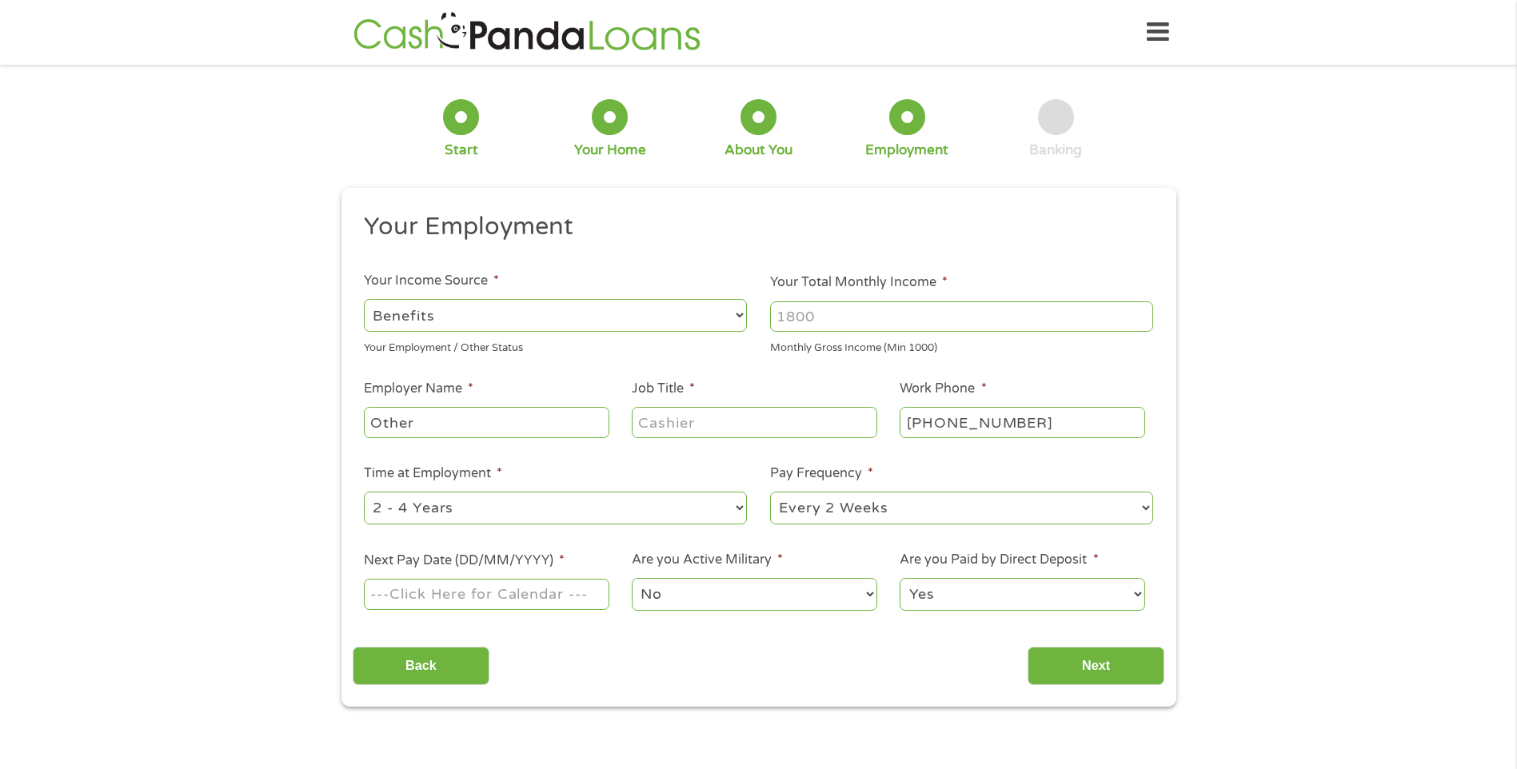
click at [829, 322] on input "Your Total Monthly Income *" at bounding box center [961, 316] width 383 height 30
type input "4012"
type input "NJ Board of Ed Benefits"
type input "Teacher"
select select "60months"
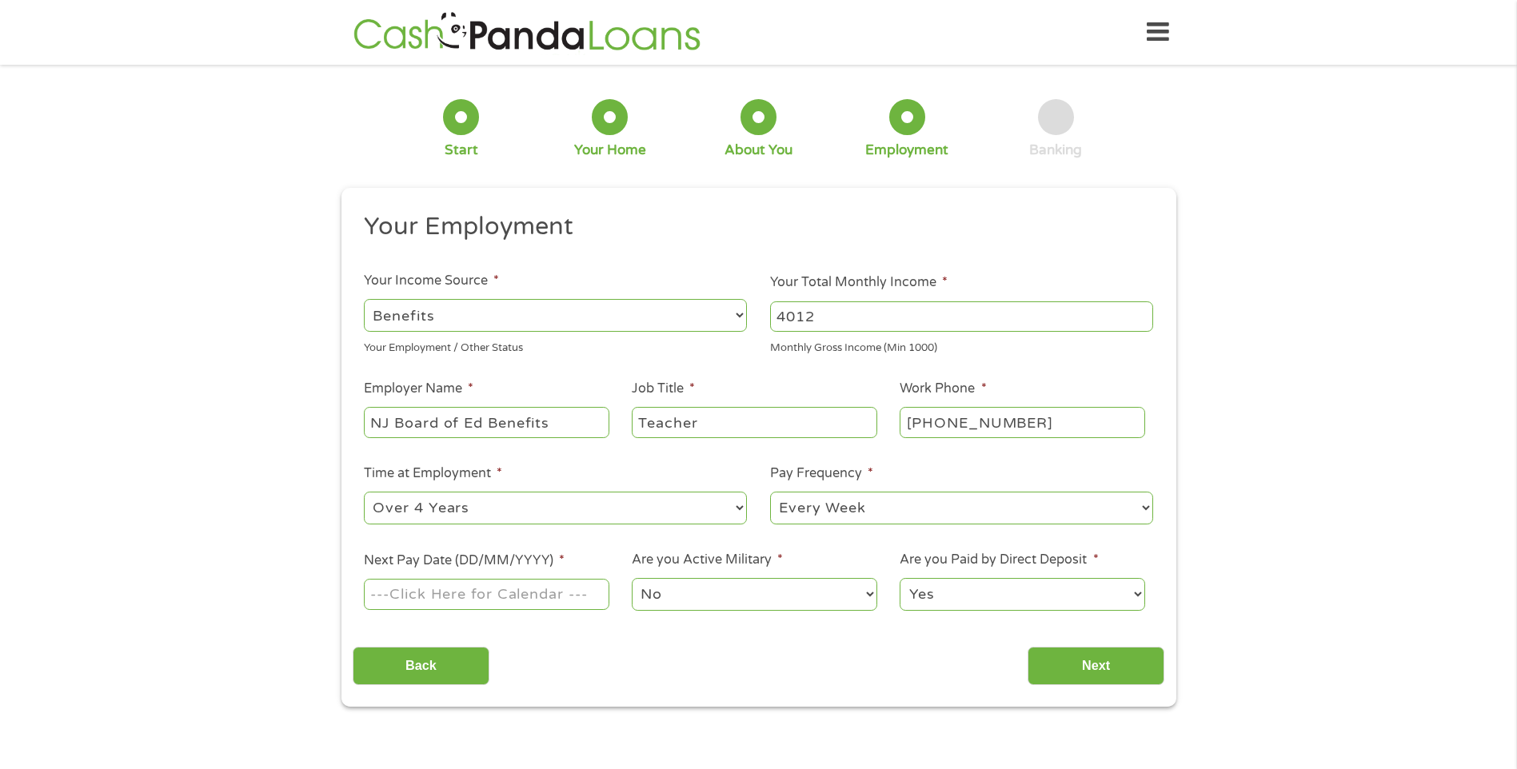
select select "monthly"
type input "[DATE]"
click at [1095, 663] on input "Next" at bounding box center [1095, 666] width 137 height 39
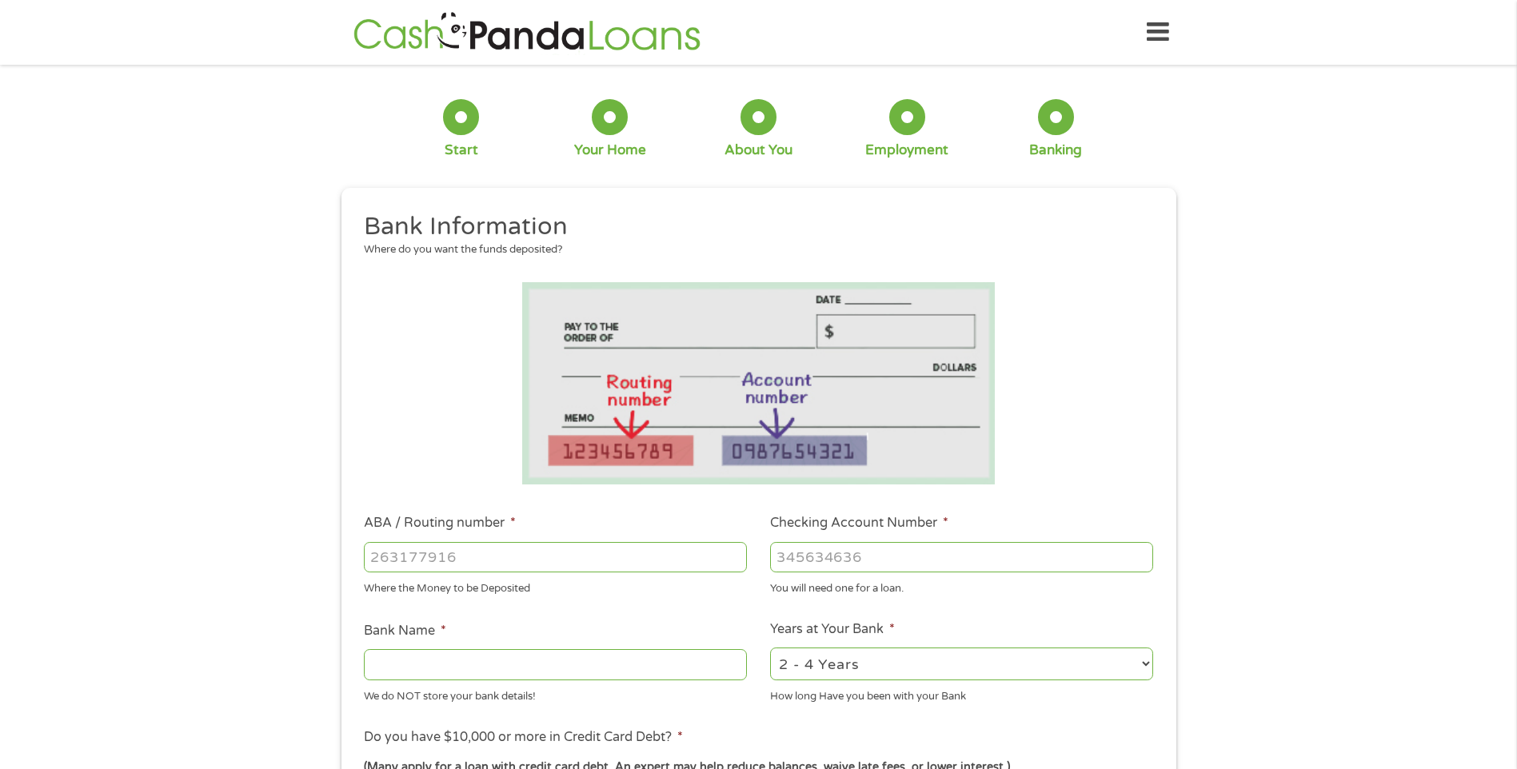
click at [501, 561] on input "ABA / Routing number *" at bounding box center [555, 557] width 383 height 30
type input "267084199"
type input "PNC BANK NA"
type input "267084199"
type input "1252233454"
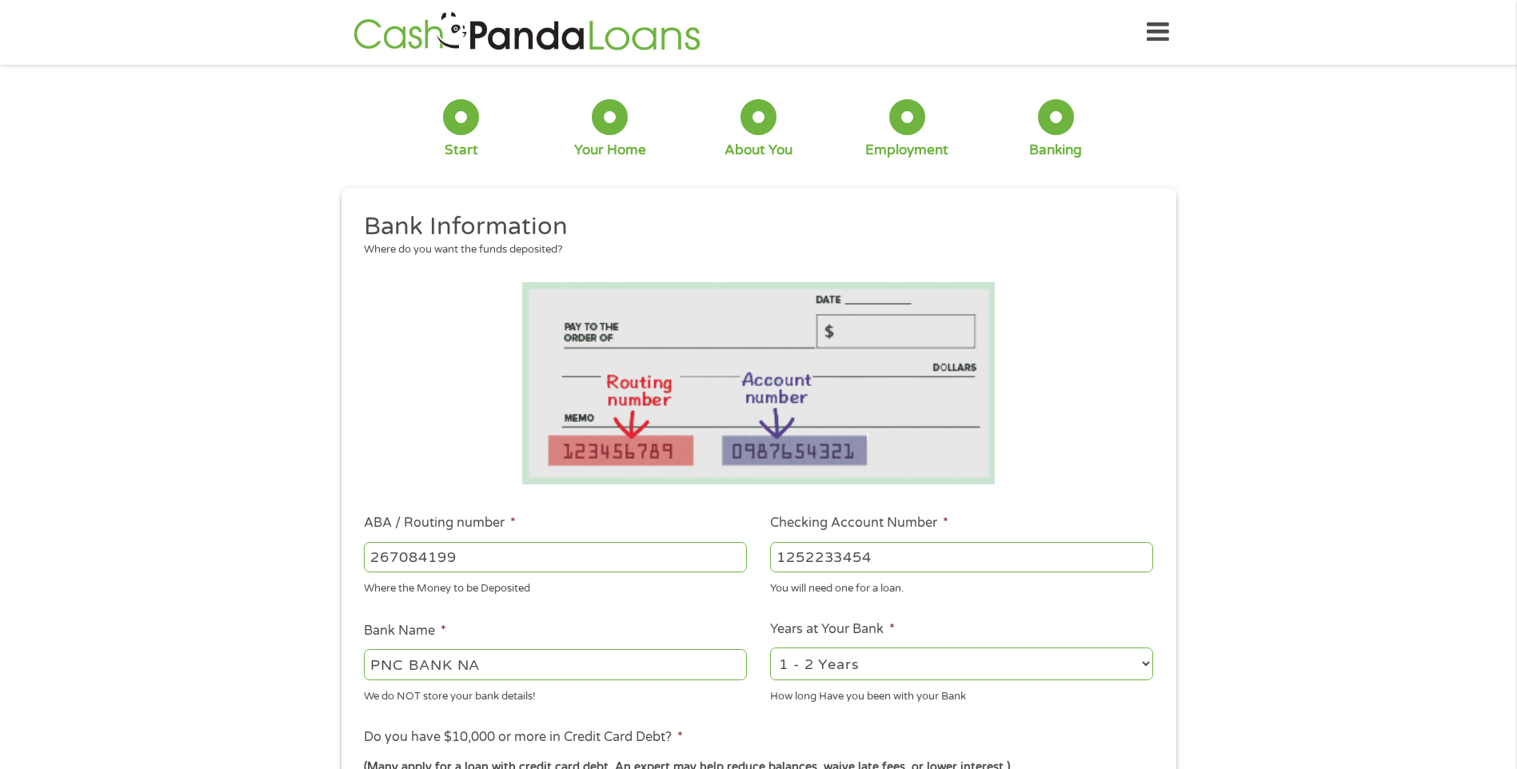
select select "60months"
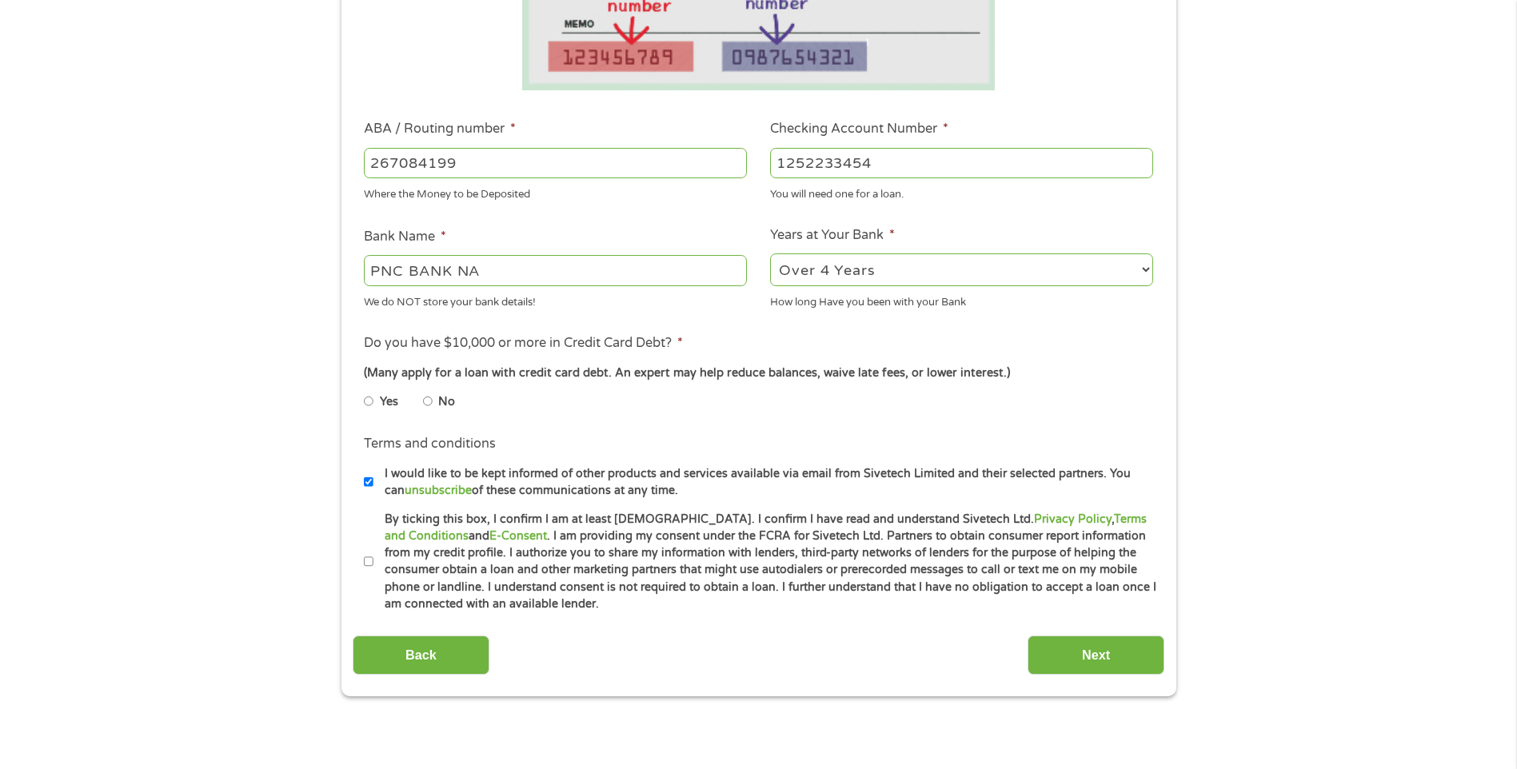
scroll to position [400, 0]
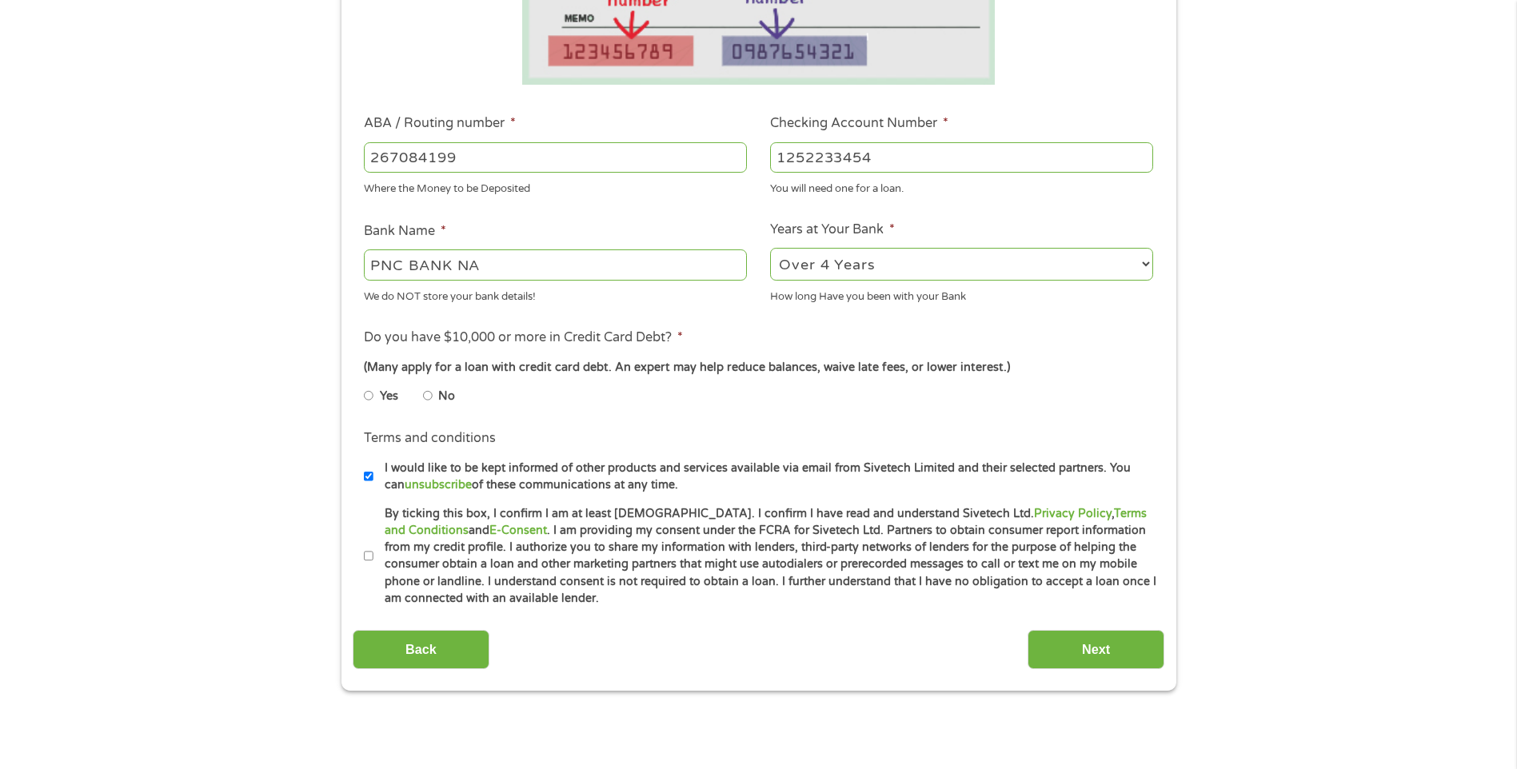
click at [427, 395] on input "No" at bounding box center [428, 396] width 10 height 26
radio input "true"
click at [368, 557] on input "By ticking this box, I confirm I am at least [DEMOGRAPHIC_DATA]. I confirm I ha…" at bounding box center [369, 557] width 10 height 26
checkbox input "true"
click at [1099, 652] on input "Next" at bounding box center [1095, 649] width 137 height 39
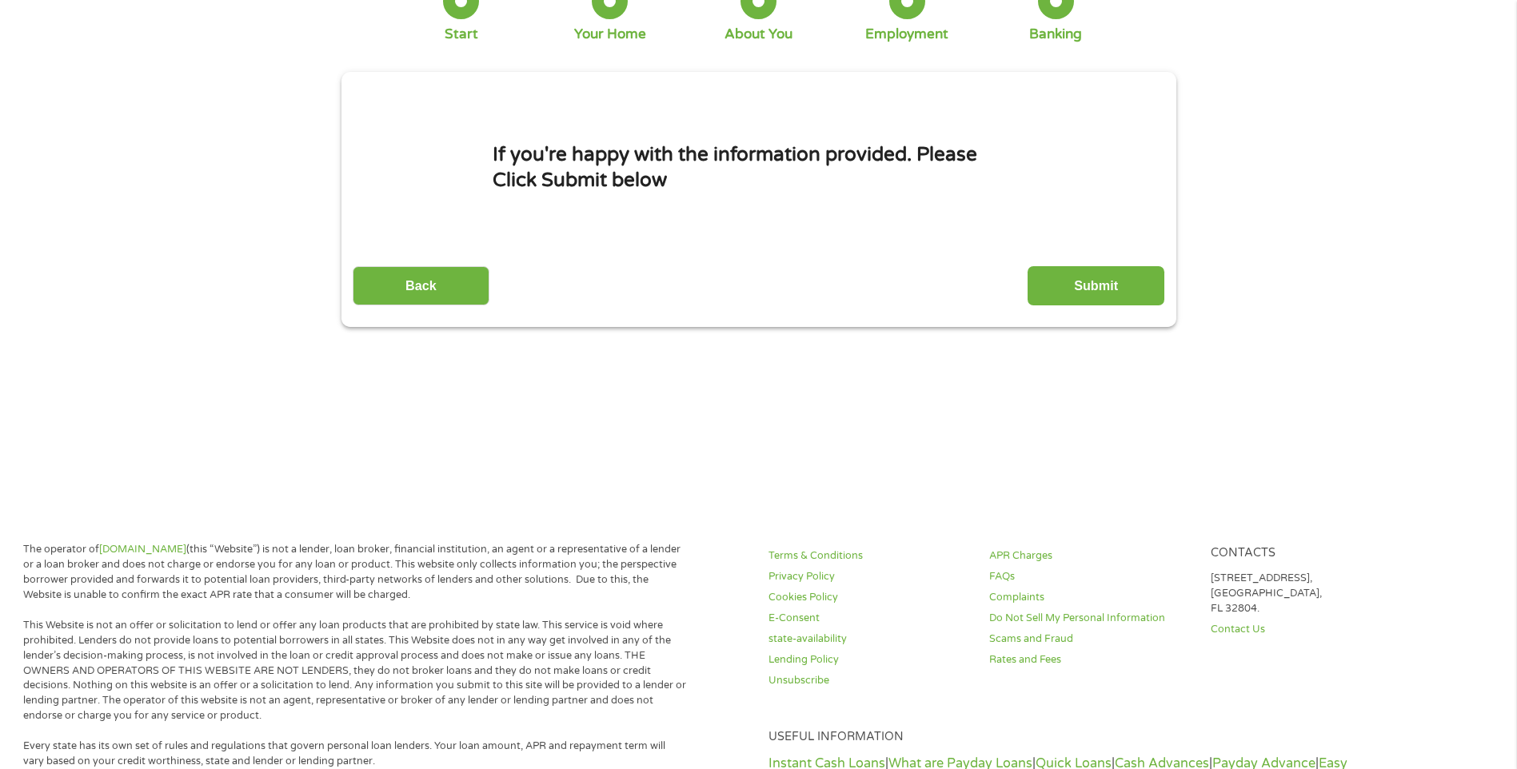
scroll to position [0, 0]
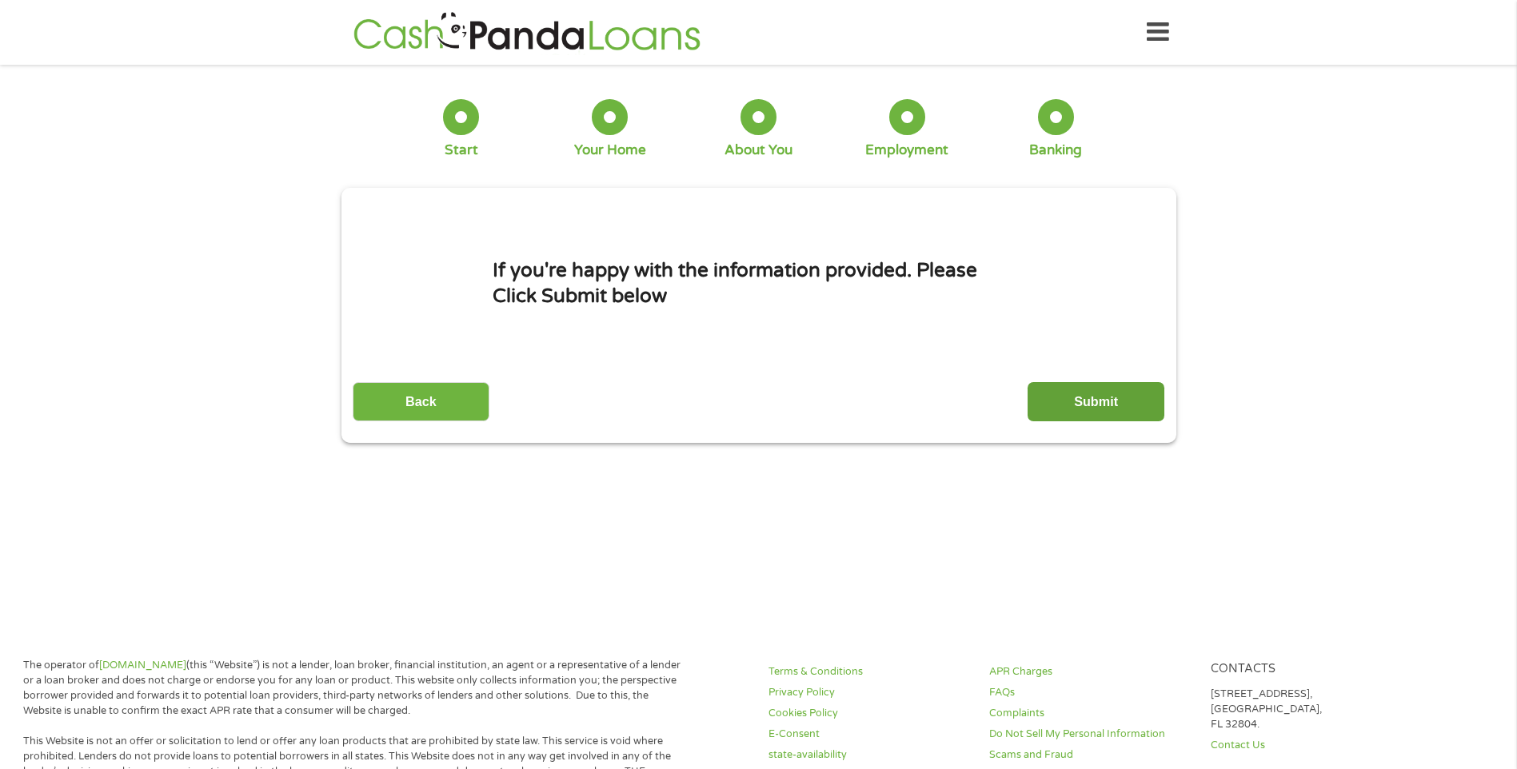
click at [1093, 396] on input "Submit" at bounding box center [1095, 401] width 137 height 39
